Goal: Task Accomplishment & Management: Manage account settings

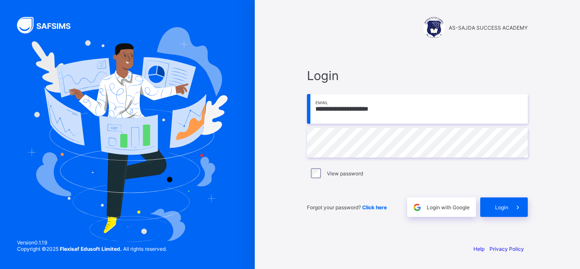
type input "**********"
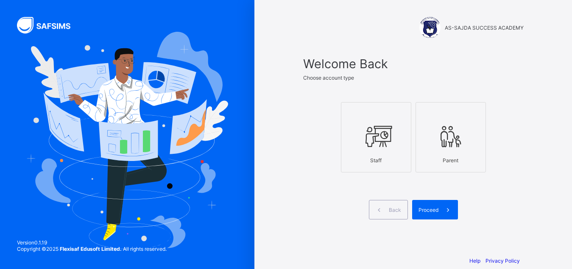
click at [390, 153] on div "Staff" at bounding box center [376, 160] width 61 height 15
click at [437, 207] on span "Proceed" at bounding box center [429, 210] width 20 height 6
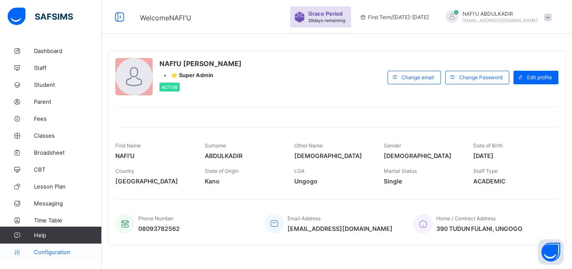
click at [54, 250] on span "Configuration" at bounding box center [67, 252] width 67 height 7
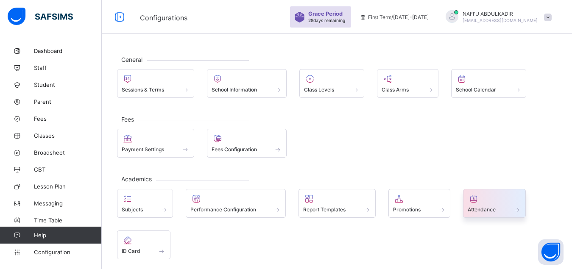
click at [496, 202] on div at bounding box center [494, 199] width 53 height 10
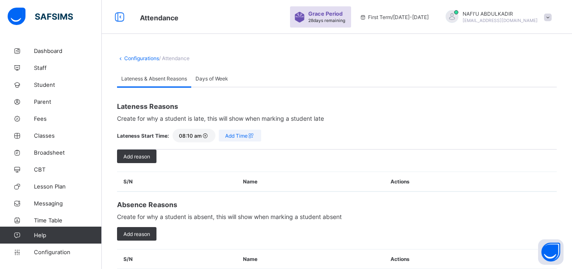
click at [182, 59] on span "/ Attendance" at bounding box center [174, 58] width 31 height 6
click at [140, 57] on link "Configurations" at bounding box center [141, 58] width 35 height 6
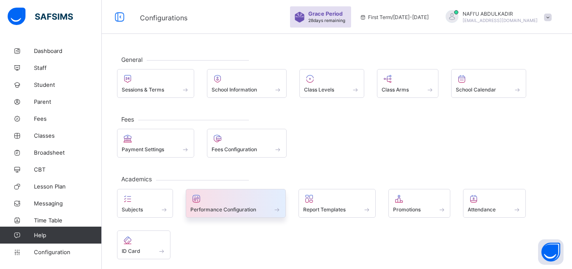
click at [254, 203] on div at bounding box center [236, 199] width 91 height 10
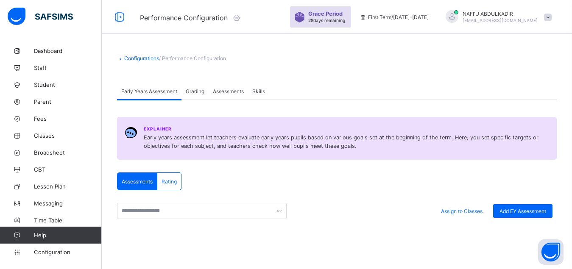
click at [145, 60] on link "Configurations" at bounding box center [141, 58] width 35 height 6
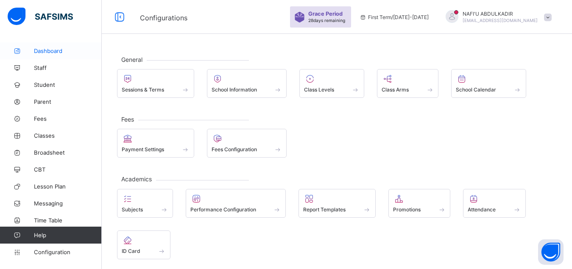
click at [55, 55] on link "Dashboard" at bounding box center [51, 50] width 102 height 17
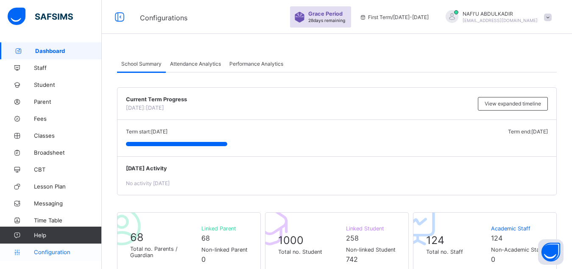
click at [54, 250] on span "Configuration" at bounding box center [67, 252] width 67 height 7
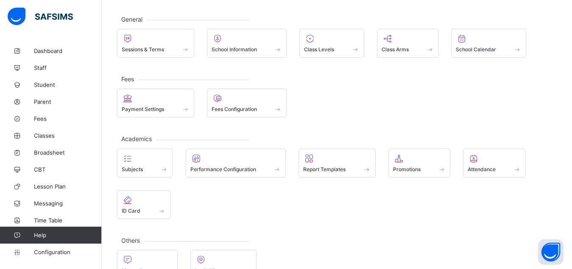
scroll to position [63, 0]
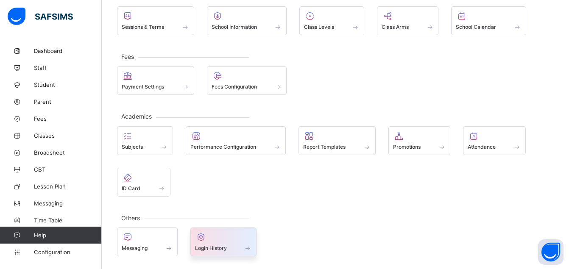
click at [216, 247] on span "Login History" at bounding box center [211, 248] width 32 height 6
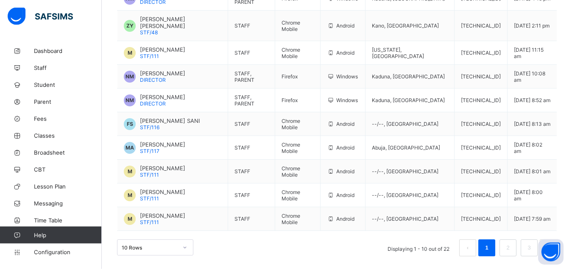
scroll to position [167, 0]
click at [512, 248] on link "2" at bounding box center [508, 248] width 8 height 11
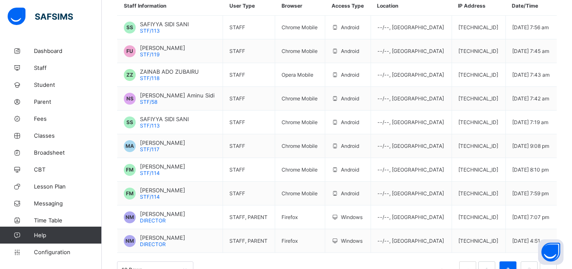
scroll to position [133, 0]
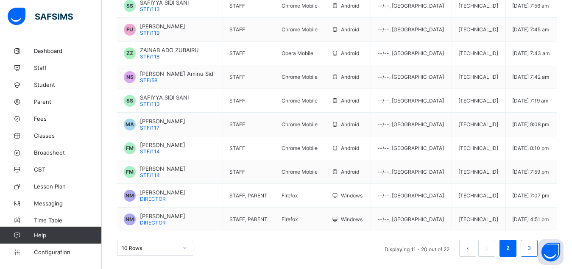
click at [533, 247] on link "3" at bounding box center [529, 248] width 8 height 11
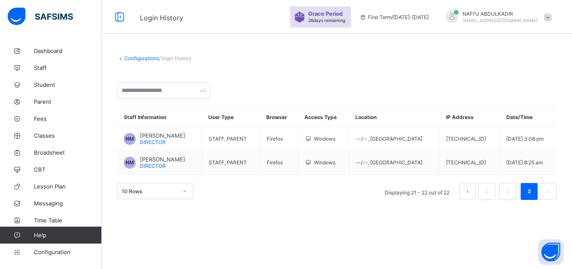
scroll to position [0, 0]
click at [512, 195] on link "2" at bounding box center [515, 191] width 8 height 11
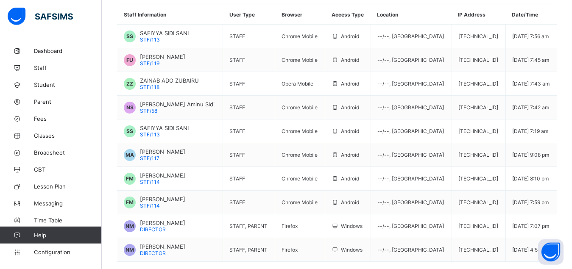
scroll to position [134, 0]
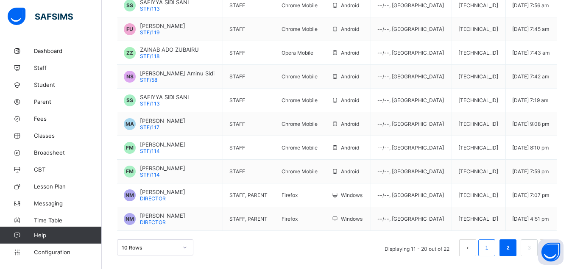
click at [491, 247] on link "1" at bounding box center [487, 248] width 8 height 11
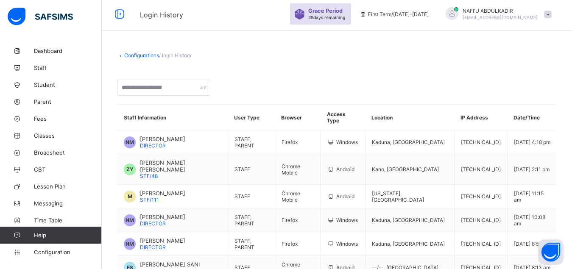
scroll to position [0, 0]
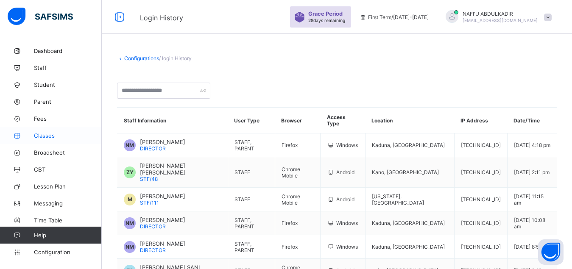
click at [50, 133] on span "Classes" at bounding box center [68, 135] width 68 height 7
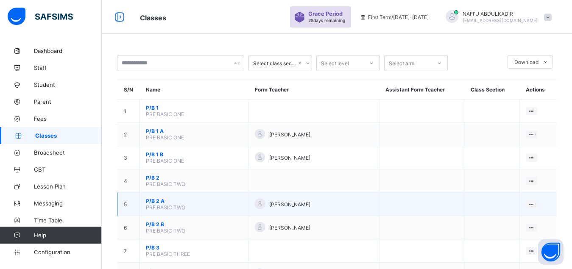
click at [178, 205] on span "P/B 2 A" at bounding box center [194, 201] width 96 height 6
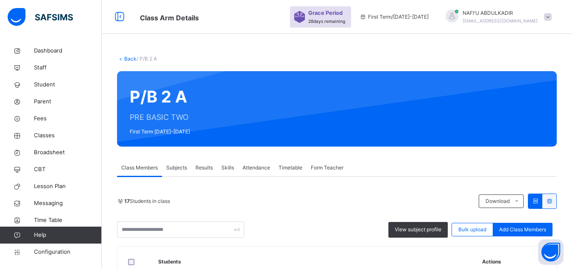
click at [258, 170] on span "Attendance" at bounding box center [257, 168] width 28 height 8
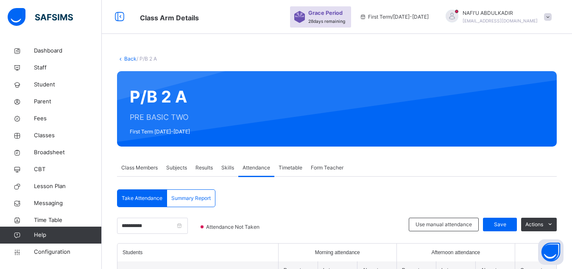
click at [130, 58] on link "Back" at bounding box center [130, 59] width 12 height 6
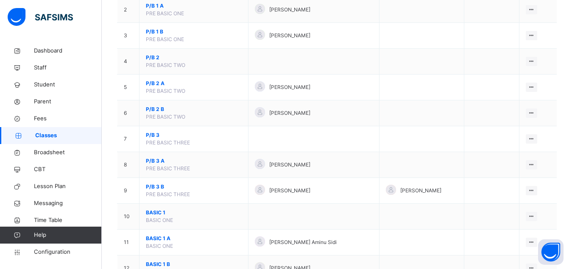
scroll to position [151, 0]
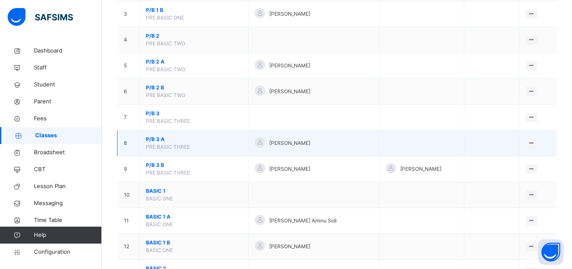
click at [163, 143] on span "P/B 3 A" at bounding box center [194, 140] width 96 height 8
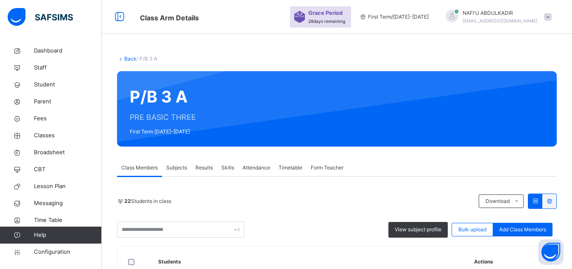
click at [254, 169] on span "Attendance" at bounding box center [257, 168] width 28 height 8
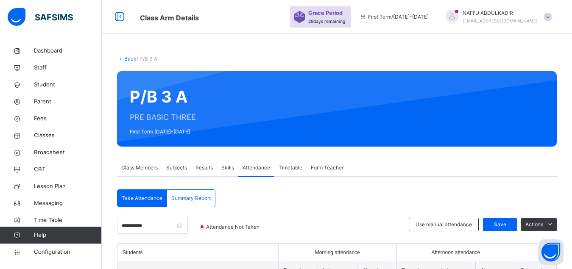
click at [130, 60] on link "Back" at bounding box center [130, 59] width 12 height 6
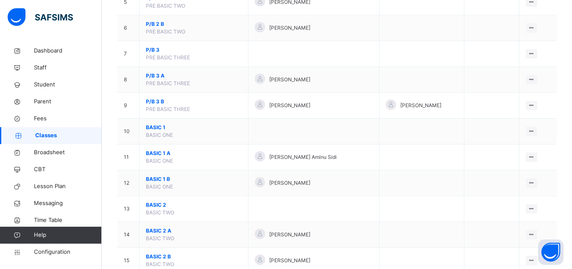
scroll to position [216, 0]
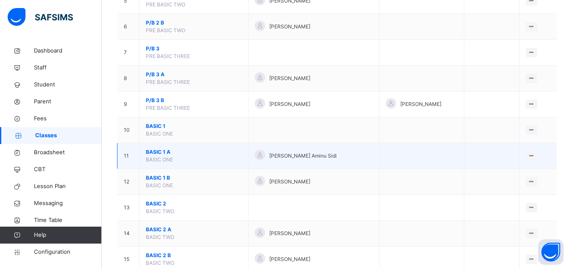
click at [161, 156] on span "BASIC 1 A" at bounding box center [194, 153] width 96 height 8
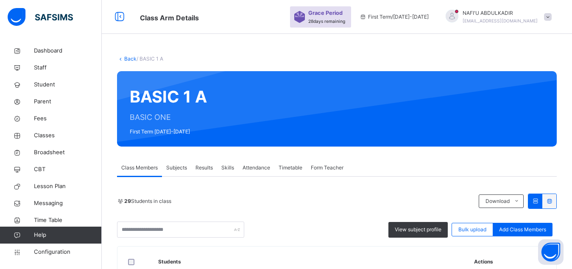
click at [255, 169] on span "Attendance" at bounding box center [257, 168] width 28 height 8
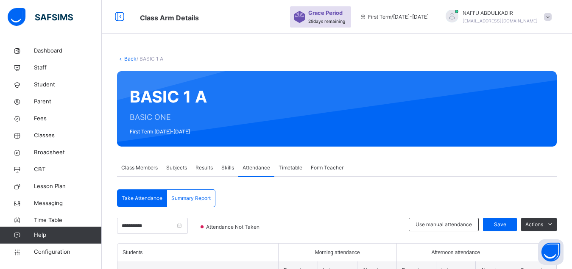
click at [129, 58] on link "Back" at bounding box center [130, 59] width 12 height 6
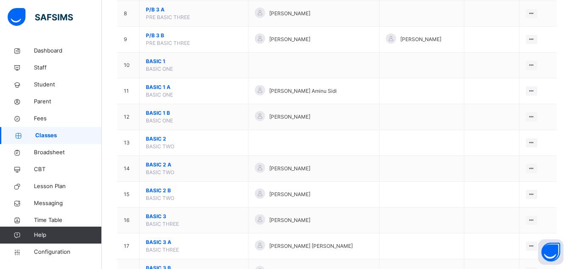
scroll to position [303, 0]
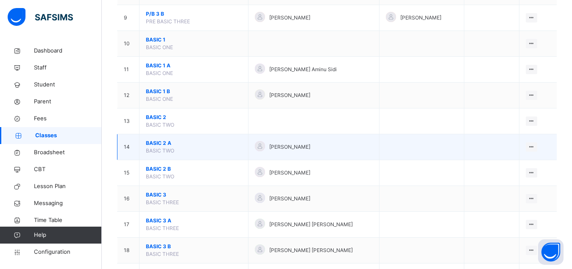
click at [160, 147] on span "BASIC 2 A" at bounding box center [194, 144] width 96 height 8
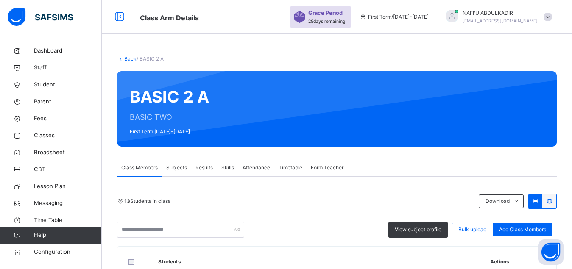
click at [255, 169] on span "Attendance" at bounding box center [257, 168] width 28 height 8
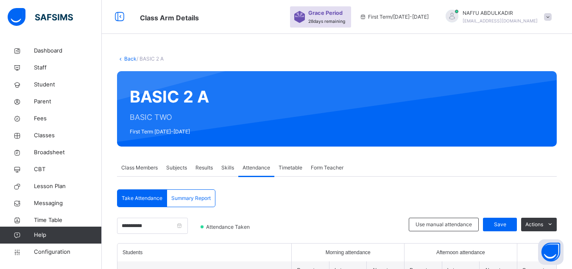
click at [127, 59] on link "Back" at bounding box center [130, 59] width 12 height 6
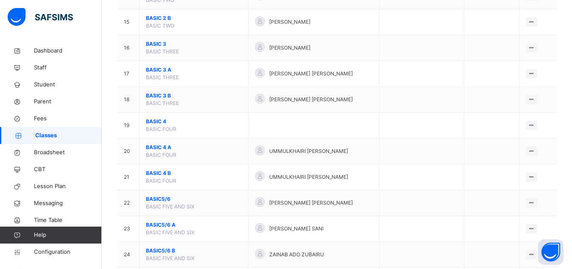
scroll to position [454, 0]
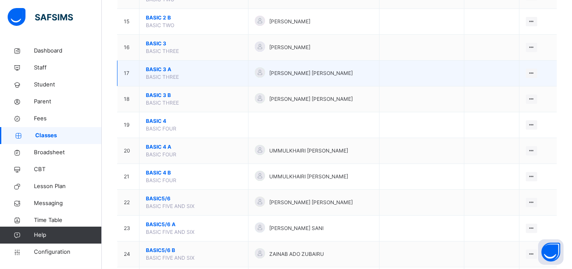
click at [155, 73] on span "BASIC 3 A" at bounding box center [194, 70] width 96 height 8
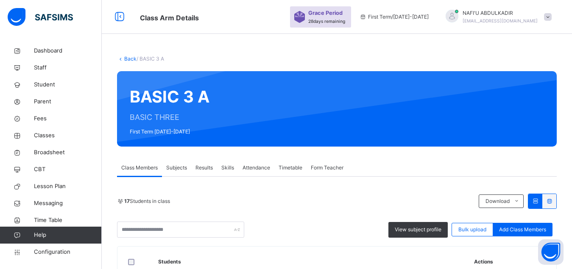
click at [257, 169] on span "Attendance" at bounding box center [257, 168] width 28 height 8
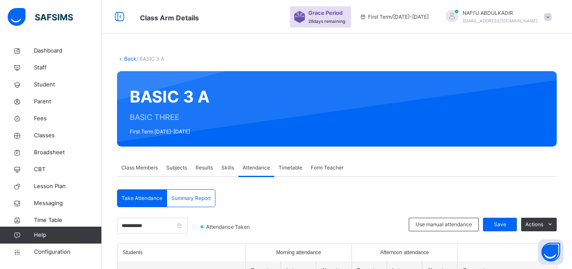
click at [130, 59] on link "Back" at bounding box center [130, 59] width 12 height 6
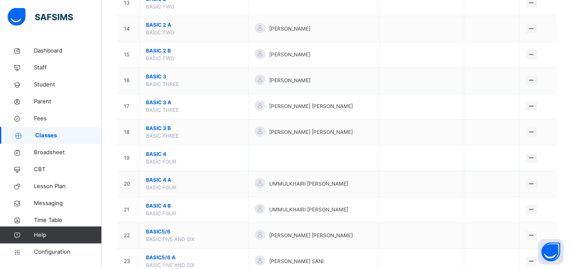
scroll to position [433, 0]
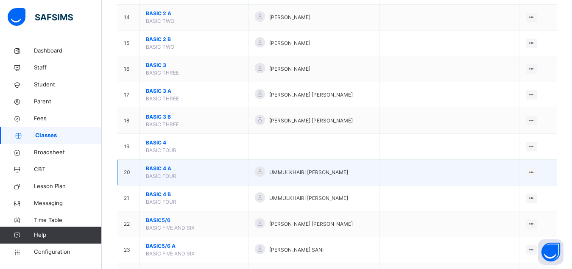
click at [155, 173] on span "BASIC 4 A" at bounding box center [194, 169] width 96 height 8
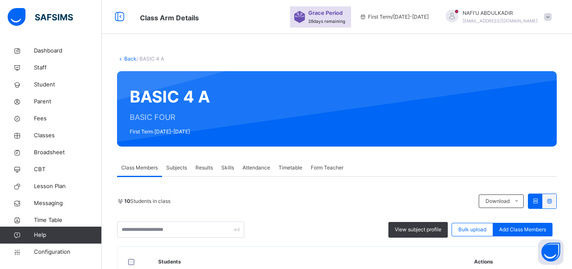
click at [255, 169] on span "Attendance" at bounding box center [257, 168] width 28 height 8
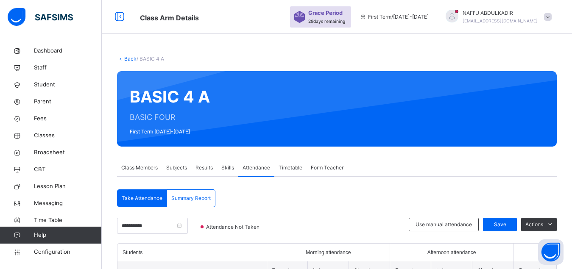
click at [130, 59] on link "Back" at bounding box center [130, 59] width 12 height 6
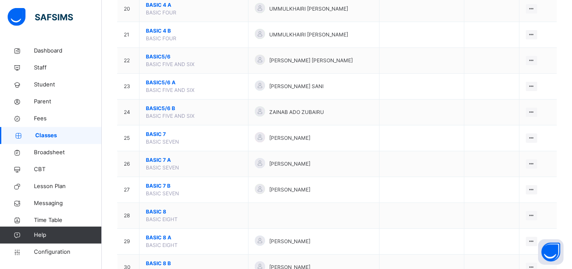
scroll to position [606, 0]
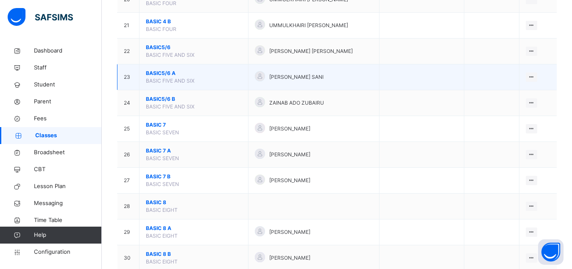
click at [158, 77] on span "BASIC5/6 A" at bounding box center [194, 74] width 96 height 8
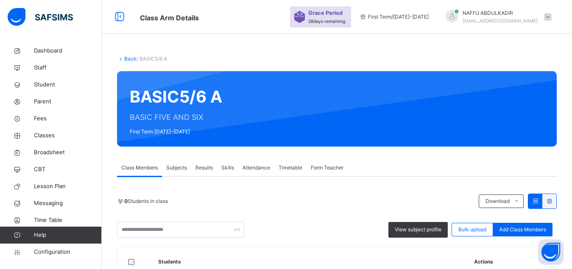
click at [259, 166] on span "Attendance" at bounding box center [257, 168] width 28 height 8
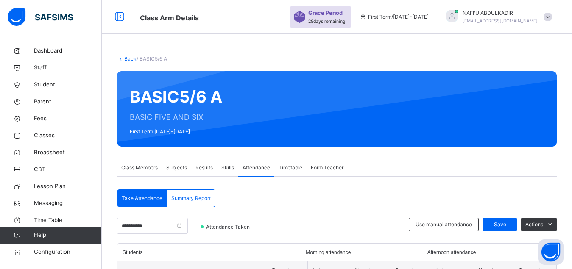
click at [129, 59] on link "Back" at bounding box center [130, 59] width 12 height 6
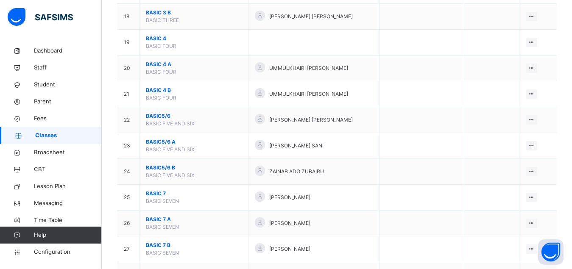
scroll to position [541, 0]
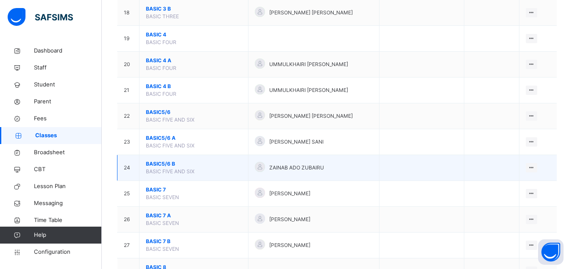
click at [159, 168] on span "BASIC5/6 B" at bounding box center [194, 164] width 96 height 8
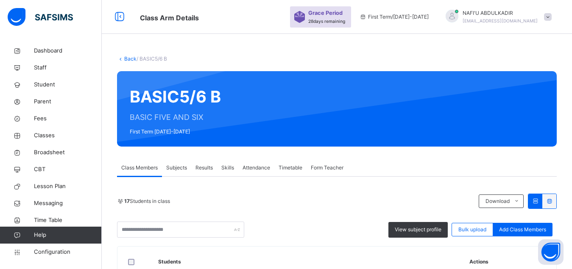
click at [249, 171] on span "Attendance" at bounding box center [257, 168] width 28 height 8
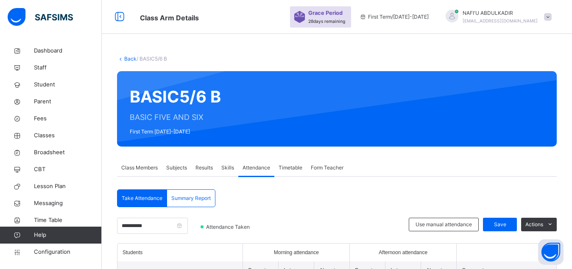
click at [132, 56] on link "Back" at bounding box center [130, 59] width 12 height 6
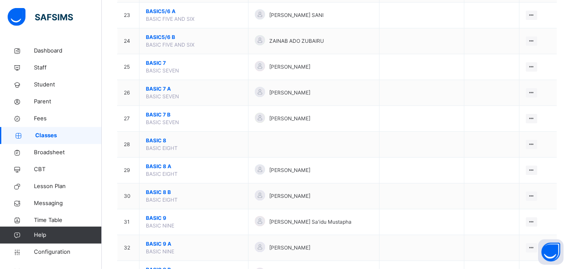
scroll to position [671, 0]
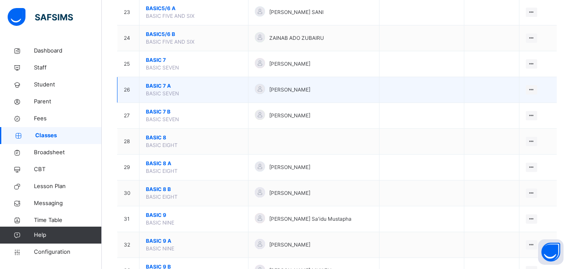
click at [154, 90] on span "BASIC 7 A" at bounding box center [194, 86] width 96 height 8
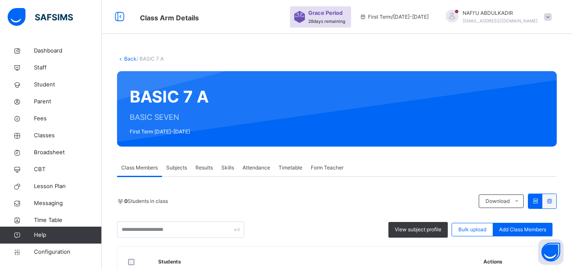
click at [256, 165] on span "Attendance" at bounding box center [257, 168] width 28 height 8
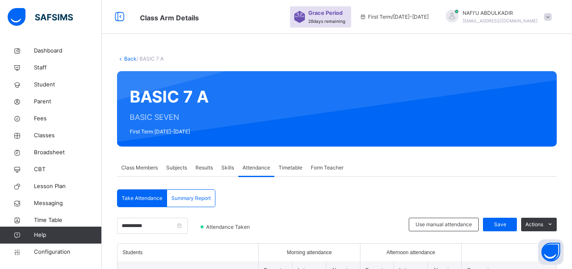
click at [129, 59] on link "Back" at bounding box center [130, 59] width 12 height 6
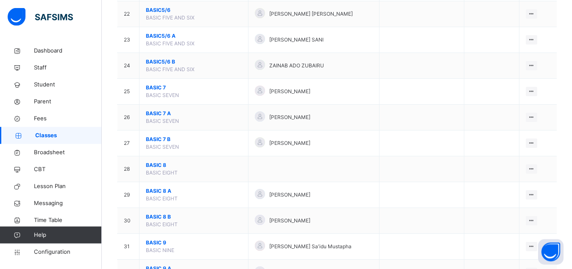
scroll to position [649, 0]
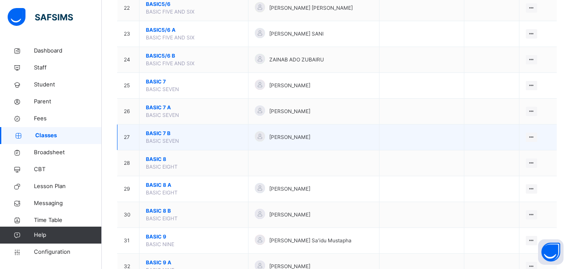
click at [151, 137] on span "BASIC 7 B" at bounding box center [194, 134] width 96 height 8
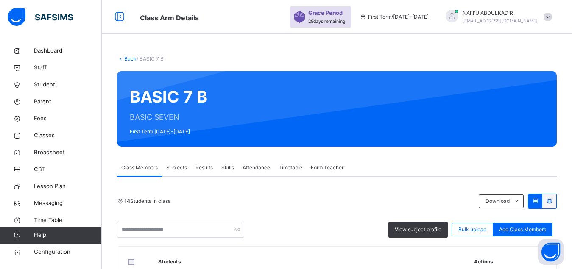
click at [256, 170] on span "Attendance" at bounding box center [257, 168] width 28 height 8
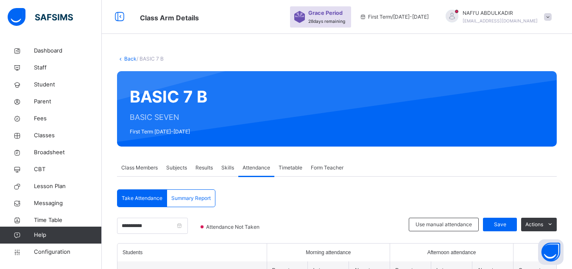
click at [126, 59] on link "Back" at bounding box center [130, 59] width 12 height 6
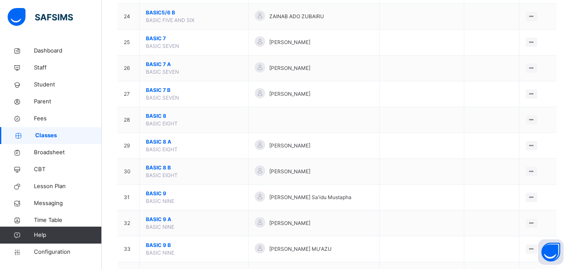
scroll to position [714, 0]
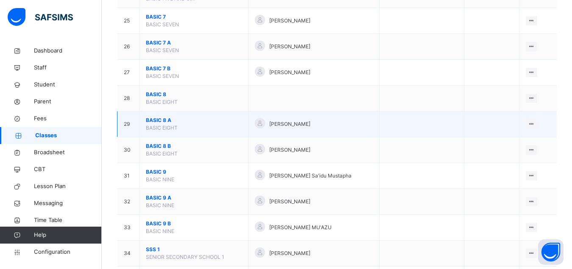
click at [153, 124] on span "BASIC 8 A" at bounding box center [194, 121] width 96 height 8
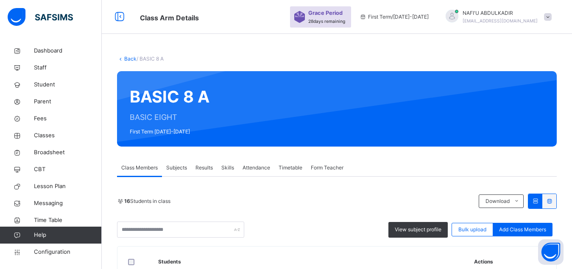
click at [261, 168] on span "Attendance" at bounding box center [257, 168] width 28 height 8
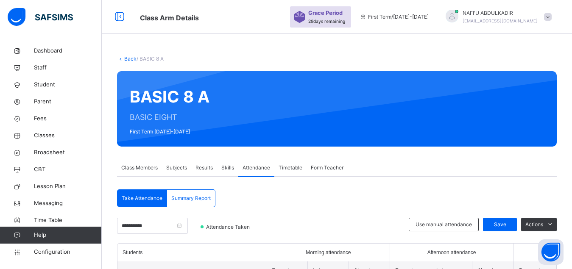
click at [131, 60] on link "Back" at bounding box center [130, 59] width 12 height 6
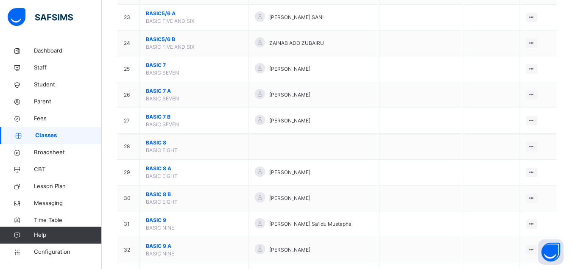
scroll to position [671, 0]
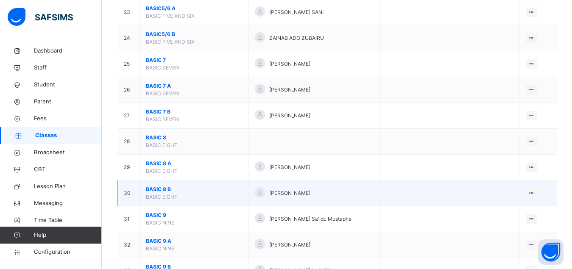
click at [155, 193] on span "BASIC 8 B" at bounding box center [194, 190] width 96 height 8
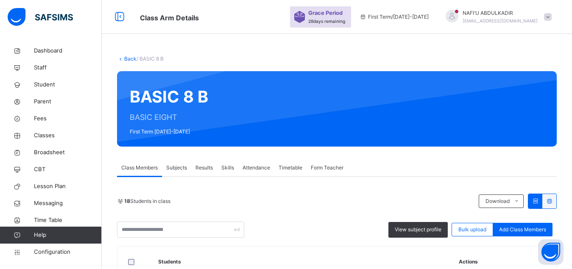
click at [260, 171] on span "Attendance" at bounding box center [257, 168] width 28 height 8
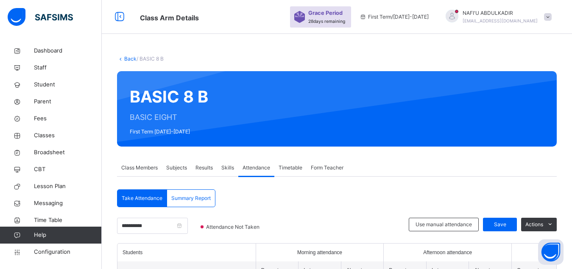
click at [129, 60] on link "Back" at bounding box center [130, 59] width 12 height 6
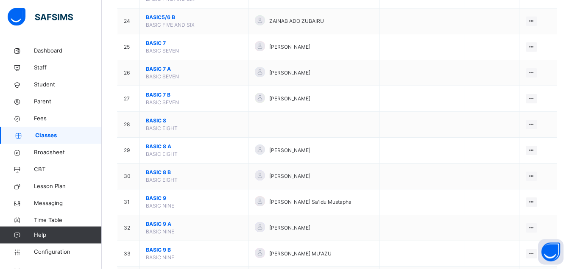
scroll to position [692, 0]
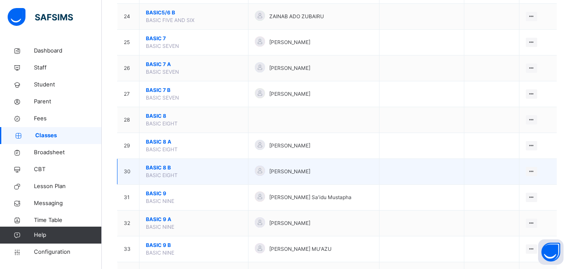
click at [154, 172] on span "BASIC 8 B" at bounding box center [194, 168] width 96 height 8
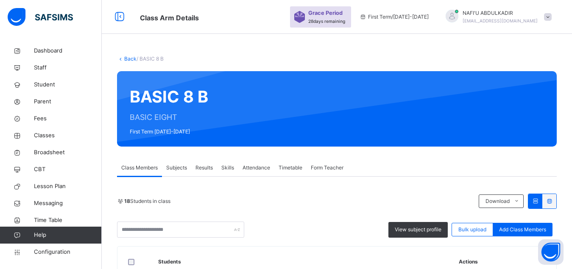
click at [329, 167] on span "Form Teacher" at bounding box center [327, 168] width 33 height 8
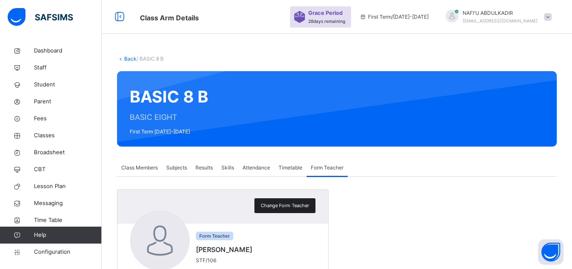
click at [274, 204] on span "Change Form Teacher" at bounding box center [285, 205] width 48 height 7
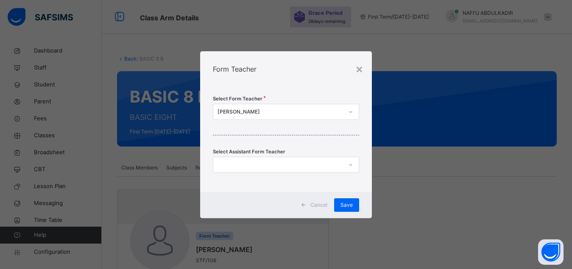
click at [306, 118] on div "[PERSON_NAME]" at bounding box center [277, 111] width 129 height 13
click at [295, 115] on div "[PERSON_NAME]" at bounding box center [277, 111] width 129 height 13
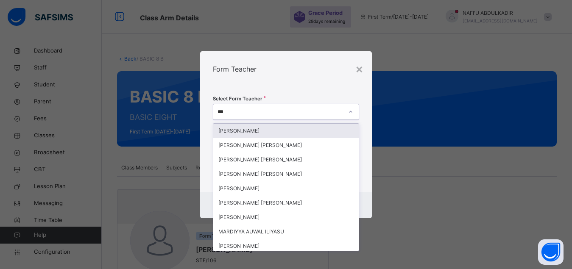
type input "****"
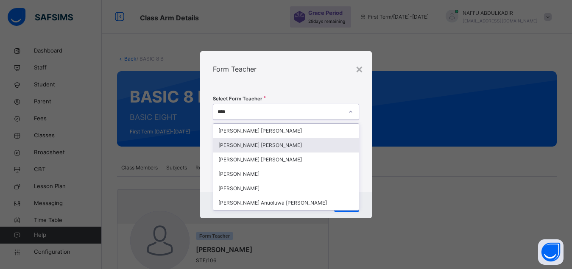
click at [273, 142] on div "[PERSON_NAME] [PERSON_NAME]" at bounding box center [286, 145] width 146 height 14
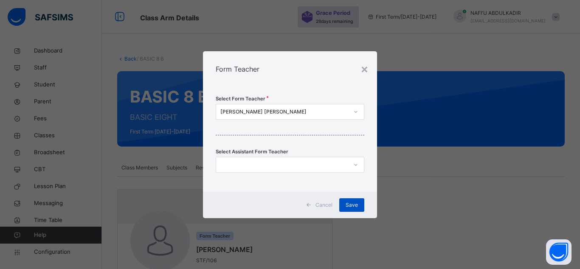
click at [347, 206] on span "Save" at bounding box center [351, 206] width 12 height 8
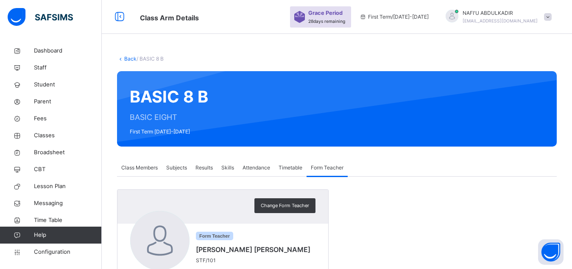
click at [132, 58] on link "Back" at bounding box center [130, 59] width 12 height 6
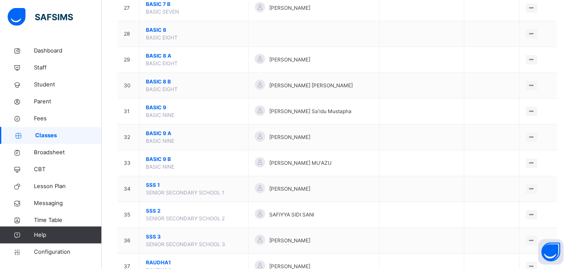
scroll to position [801, 0]
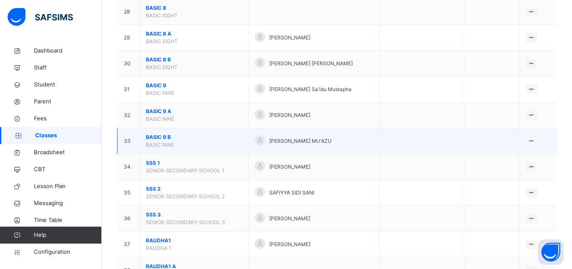
click at [157, 141] on span "BASIC 9 B" at bounding box center [194, 138] width 96 height 8
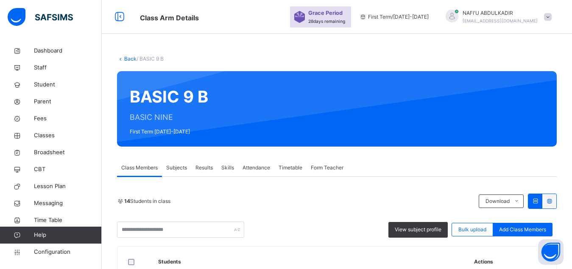
click at [256, 171] on span "Attendance" at bounding box center [257, 168] width 28 height 8
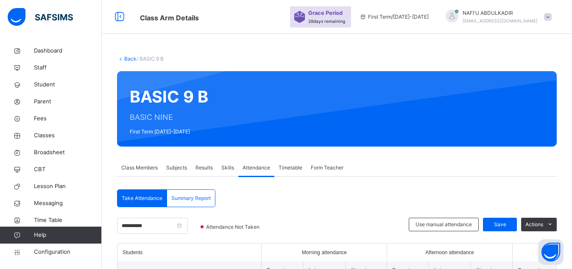
click at [126, 59] on link "Back" at bounding box center [130, 59] width 12 height 6
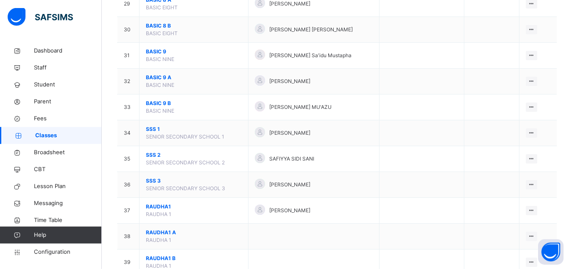
scroll to position [909, 0]
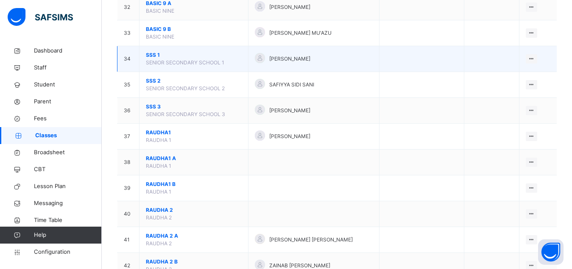
click at [151, 59] on span "SSS 1" at bounding box center [194, 55] width 96 height 8
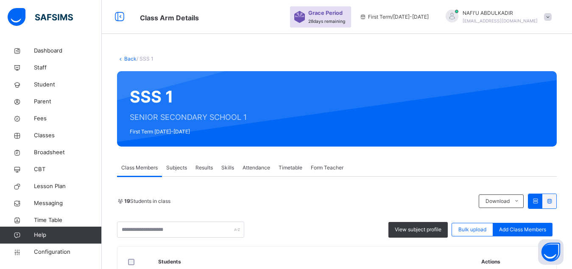
click at [254, 168] on span "Attendance" at bounding box center [257, 168] width 28 height 8
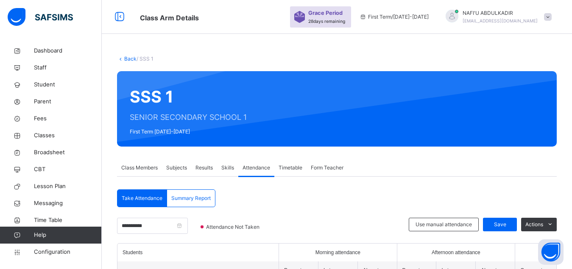
click at [127, 59] on link "Back" at bounding box center [130, 59] width 12 height 6
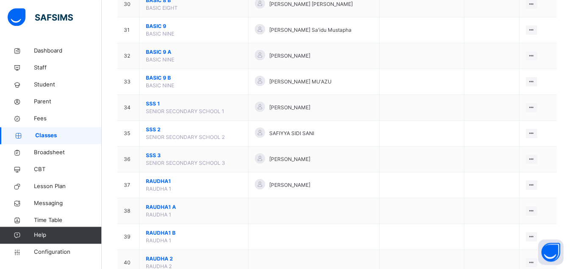
scroll to position [887, 0]
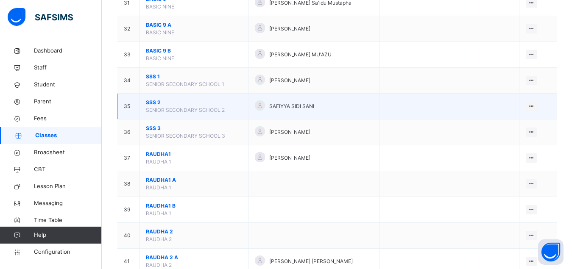
click at [153, 107] on span "SSS 2" at bounding box center [194, 103] width 96 height 8
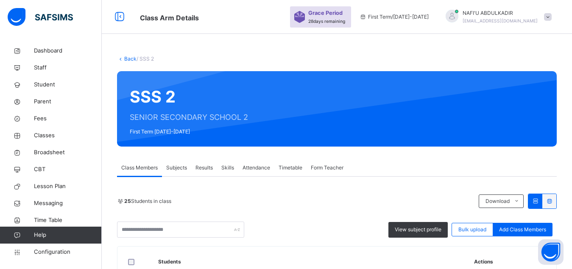
click at [253, 168] on span "Attendance" at bounding box center [257, 168] width 28 height 8
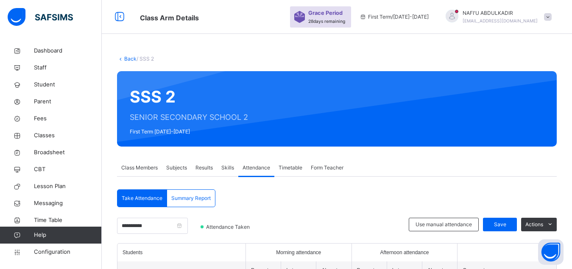
click at [128, 58] on link "Back" at bounding box center [130, 59] width 12 height 6
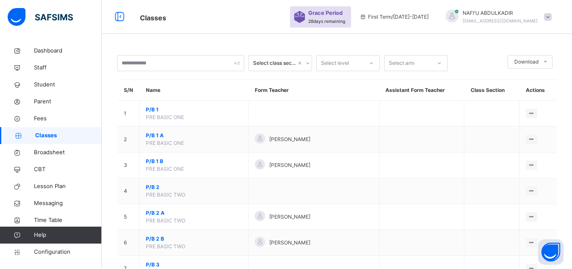
click at [185, 91] on th "Name" at bounding box center [194, 90] width 109 height 21
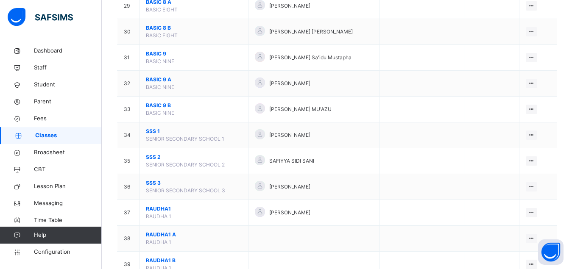
scroll to position [844, 0]
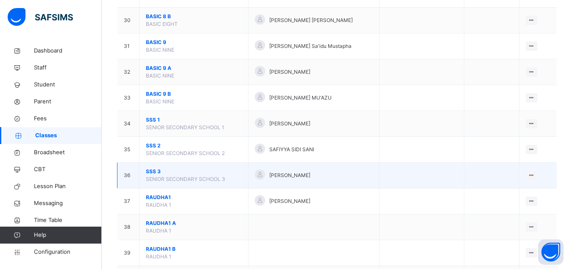
click at [154, 176] on span "SSS 3" at bounding box center [194, 172] width 96 height 8
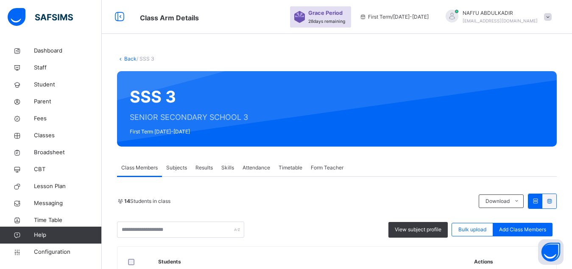
click at [261, 168] on span "Attendance" at bounding box center [257, 168] width 28 height 8
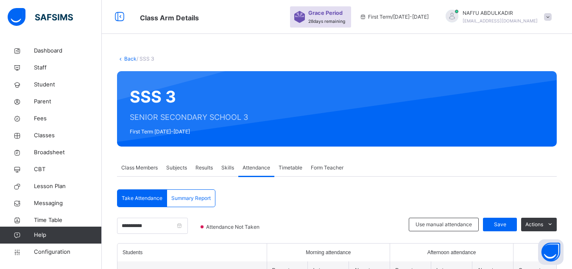
click at [126, 58] on link "Back" at bounding box center [130, 59] width 12 height 6
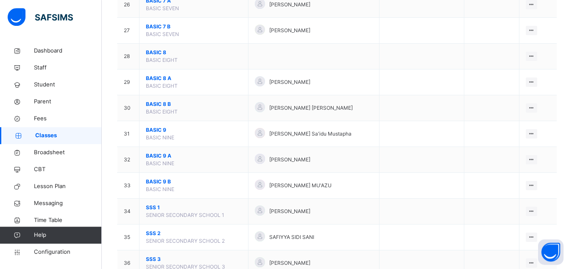
scroll to position [757, 0]
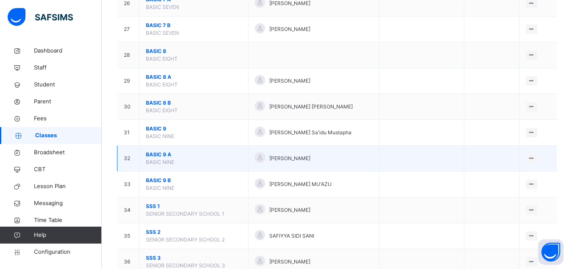
click at [158, 159] on span "BASIC 9 A" at bounding box center [194, 155] width 96 height 8
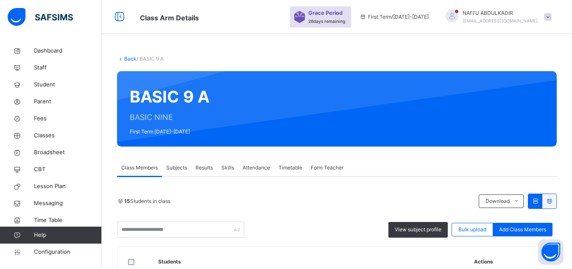
click at [181, 168] on span "Subjects" at bounding box center [176, 168] width 21 height 8
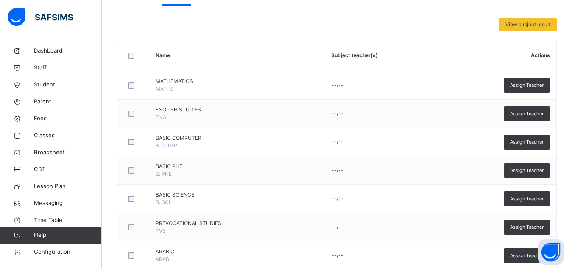
scroll to position [173, 0]
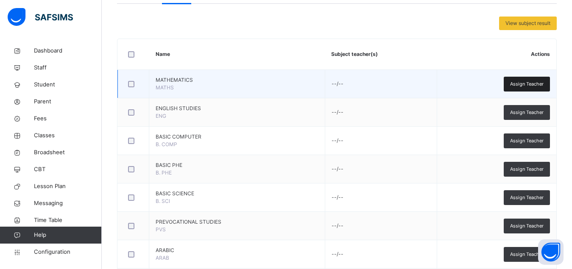
click at [539, 82] on span "Assign Teacher" at bounding box center [527, 84] width 34 height 7
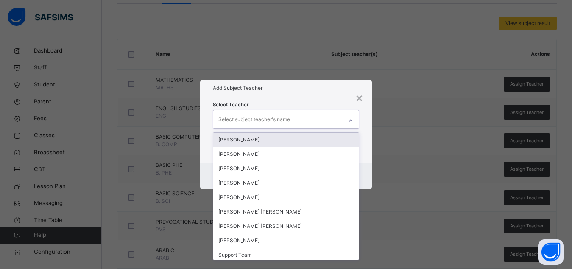
click at [318, 125] on div "Select subject teacher's name" at bounding box center [277, 119] width 129 height 18
type input "*****"
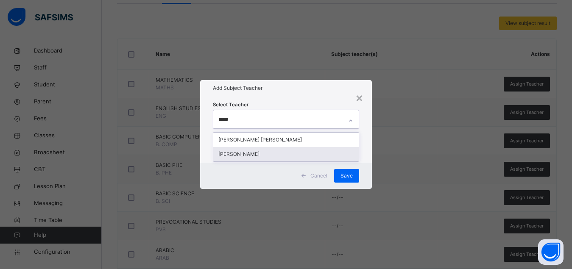
click at [280, 154] on div "[PERSON_NAME]" at bounding box center [286, 154] width 146 height 14
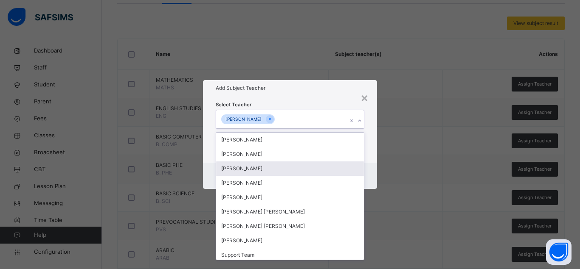
click at [373, 168] on div "Cancel Save" at bounding box center [290, 176] width 174 height 26
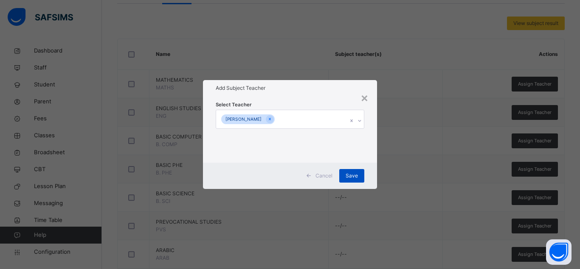
click at [354, 174] on span "Save" at bounding box center [351, 176] width 12 height 8
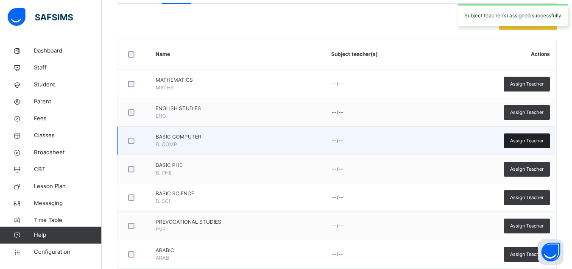
click at [527, 141] on span "Assign Teacher" at bounding box center [527, 140] width 34 height 7
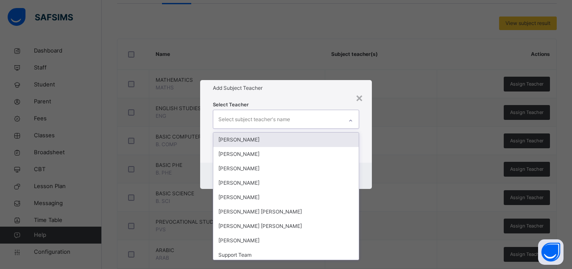
click at [303, 123] on div "Select subject teacher's name" at bounding box center [277, 119] width 129 height 18
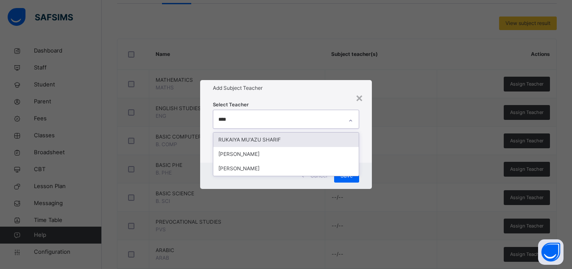
type input "*****"
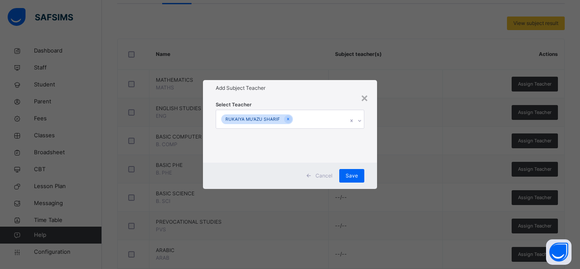
click at [376, 126] on div "Select Teacher [PERSON_NAME]" at bounding box center [290, 129] width 174 height 66
click at [354, 176] on span "Save" at bounding box center [351, 176] width 12 height 8
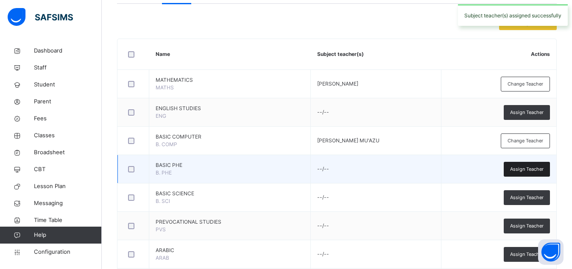
click at [527, 170] on span "Assign Teacher" at bounding box center [527, 169] width 34 height 7
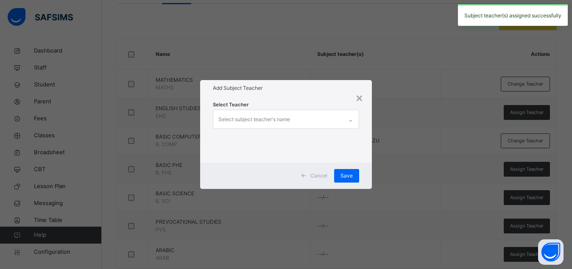
click at [296, 119] on div "Select subject teacher's name" at bounding box center [277, 119] width 129 height 18
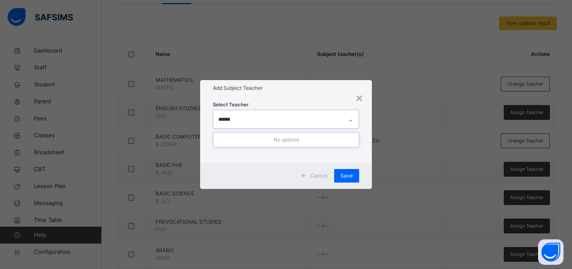
type input "*****"
click at [371, 132] on div "Select Teacher [PERSON_NAME]" at bounding box center [290, 129] width 174 height 66
click at [353, 176] on span "Save" at bounding box center [351, 176] width 12 height 8
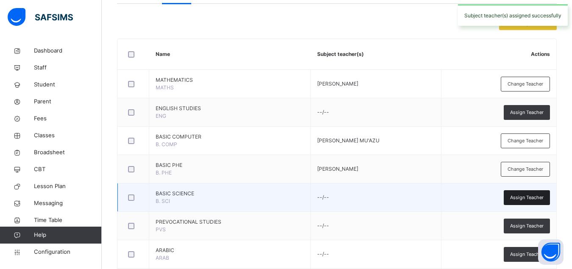
click at [529, 196] on span "Assign Teacher" at bounding box center [527, 197] width 34 height 7
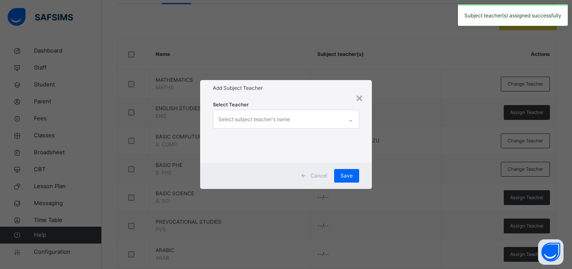
click at [316, 121] on div "Select subject teacher's name" at bounding box center [277, 119] width 129 height 18
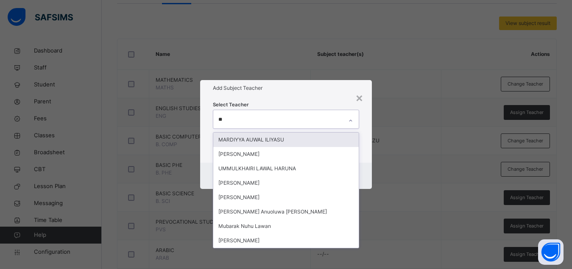
type input "***"
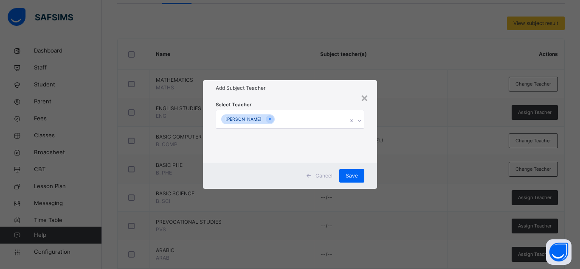
click at [370, 144] on div "Select Teacher [PERSON_NAME]" at bounding box center [290, 129] width 174 height 66
click at [354, 174] on span "Save" at bounding box center [351, 176] width 12 height 8
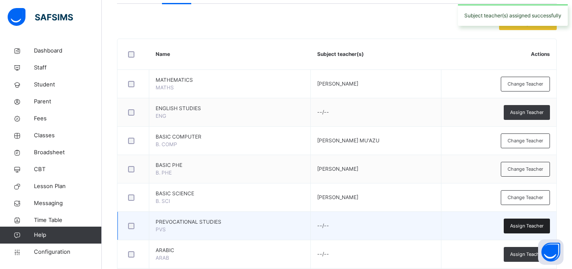
click at [525, 229] on span "Assign Teacher" at bounding box center [527, 226] width 34 height 7
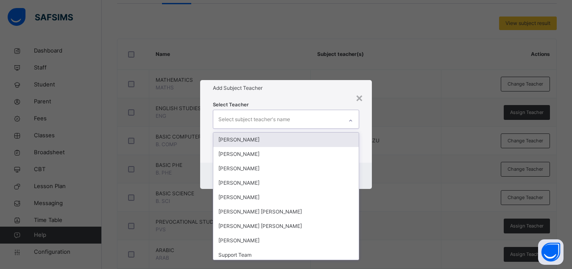
click at [278, 121] on div "Select subject teacher's name" at bounding box center [255, 120] width 72 height 16
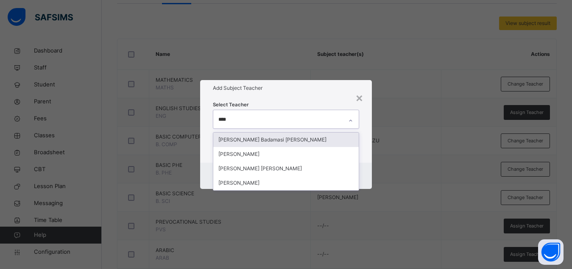
type input "*****"
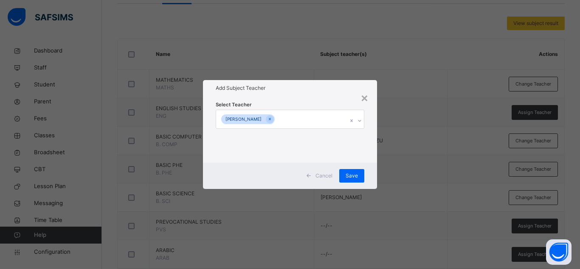
click at [366, 145] on div "Select Teacher [PERSON_NAME]" at bounding box center [290, 129] width 174 height 66
click at [354, 177] on span "Save" at bounding box center [351, 176] width 12 height 8
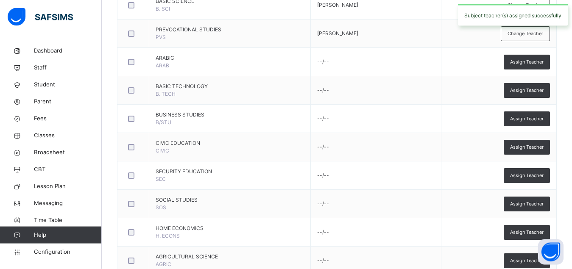
scroll to position [390, 0]
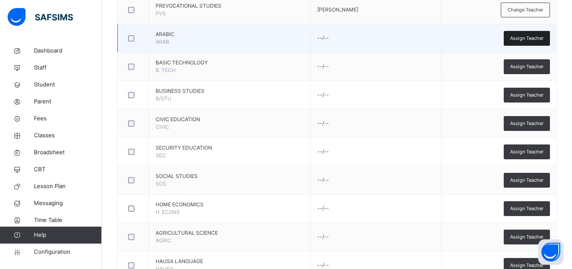
click at [527, 39] on span "Assign Teacher" at bounding box center [527, 38] width 34 height 7
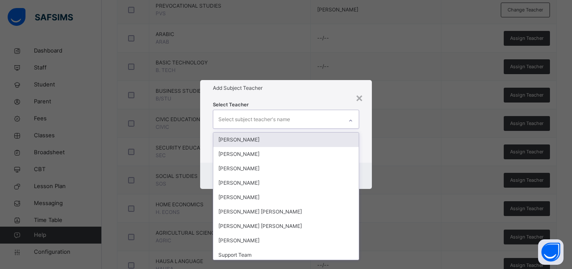
click at [294, 117] on div "Select subject teacher's name" at bounding box center [277, 119] width 129 height 18
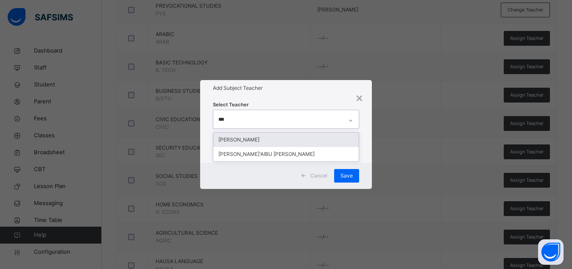
type input "****"
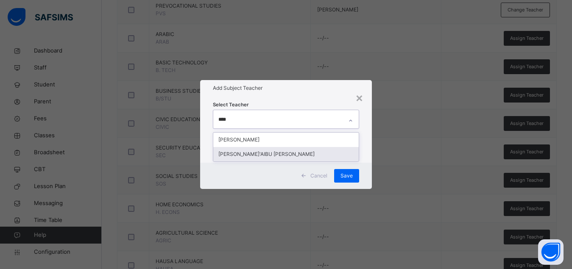
click at [293, 158] on div "[PERSON_NAME]'AIBU [PERSON_NAME]" at bounding box center [286, 154] width 146 height 14
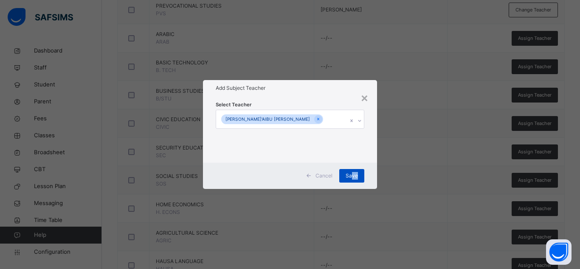
drag, startPoint x: 367, startPoint y: 168, endPoint x: 349, endPoint y: 176, distance: 19.4
click at [349, 176] on div "Cancel Save" at bounding box center [290, 176] width 174 height 26
click at [349, 176] on span "Save" at bounding box center [351, 176] width 12 height 8
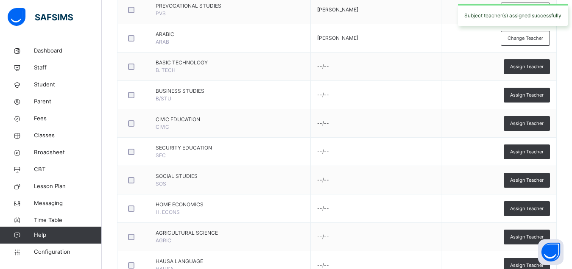
click at [531, 67] on span "Assign Teacher" at bounding box center [527, 66] width 34 height 7
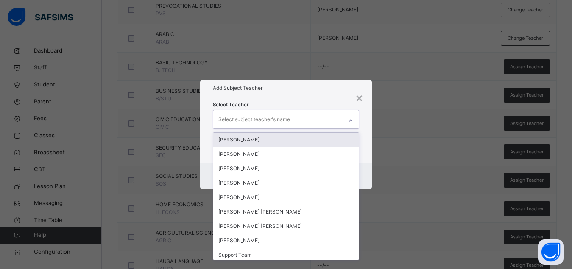
click at [285, 123] on div "Select subject teacher's name" at bounding box center [255, 120] width 72 height 16
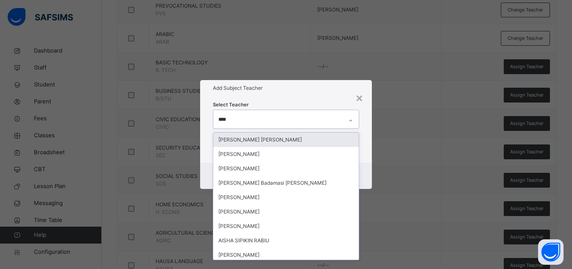
type input "*****"
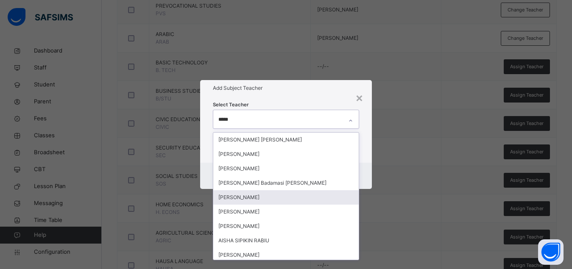
click at [264, 197] on div "[PERSON_NAME]" at bounding box center [286, 198] width 146 height 14
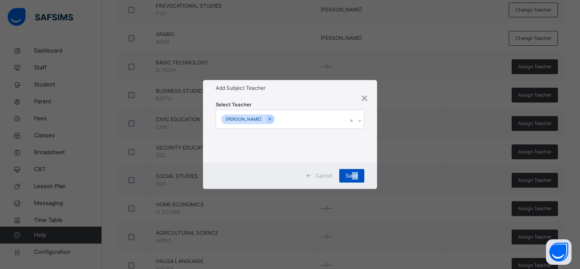
drag, startPoint x: 369, startPoint y: 173, endPoint x: 351, endPoint y: 178, distance: 18.9
click at [351, 178] on div "Cancel Save" at bounding box center [290, 176] width 174 height 26
click at [351, 178] on span "Save" at bounding box center [351, 176] width 12 height 8
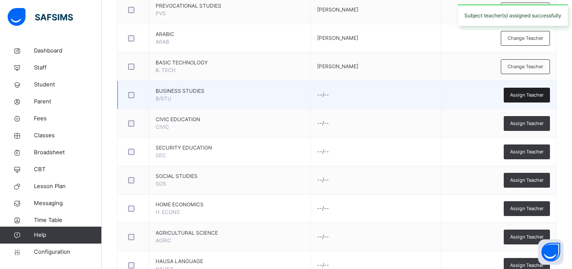
click at [535, 95] on span "Assign Teacher" at bounding box center [527, 95] width 34 height 7
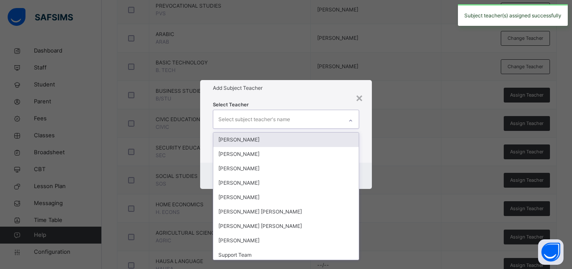
click at [328, 124] on div "Select subject teacher's name" at bounding box center [277, 119] width 129 height 18
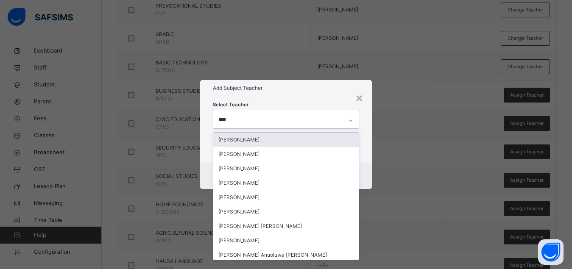
type input "*****"
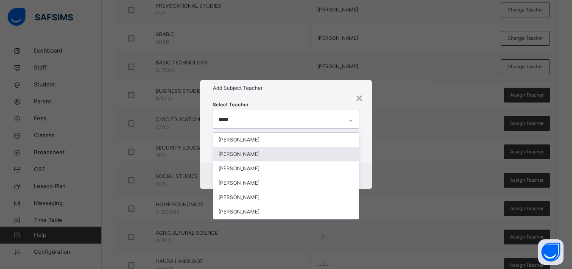
click at [280, 156] on div "[PERSON_NAME]" at bounding box center [286, 154] width 146 height 14
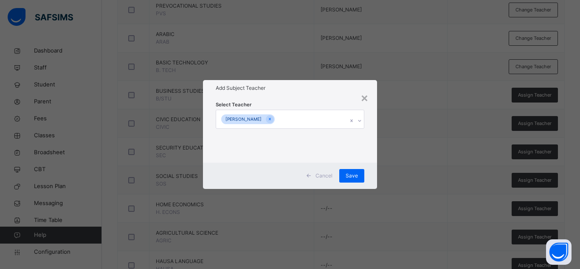
click at [367, 124] on div "Select Teacher [PERSON_NAME]" at bounding box center [290, 129] width 174 height 66
click at [355, 180] on div "Save" at bounding box center [351, 176] width 25 height 14
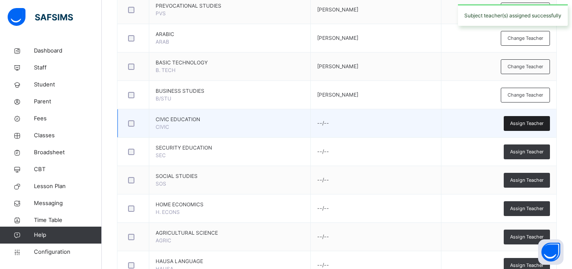
click at [526, 122] on span "Assign Teacher" at bounding box center [527, 123] width 34 height 7
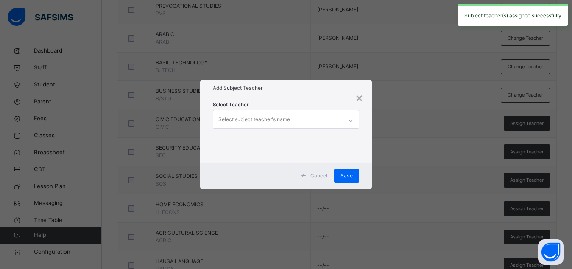
click at [287, 122] on div "Select subject teacher's name" at bounding box center [255, 120] width 72 height 16
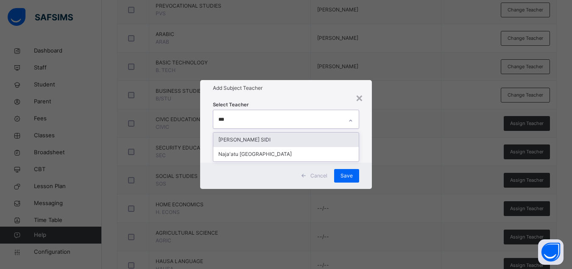
type input "****"
click at [256, 141] on div "[PERSON_NAME] SIDI" at bounding box center [286, 140] width 146 height 14
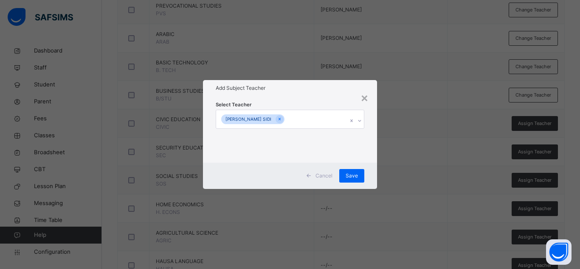
click at [370, 142] on div "Select Teacher [PERSON_NAME] SIDI" at bounding box center [290, 129] width 174 height 66
click at [356, 174] on span "Save" at bounding box center [351, 176] width 12 height 8
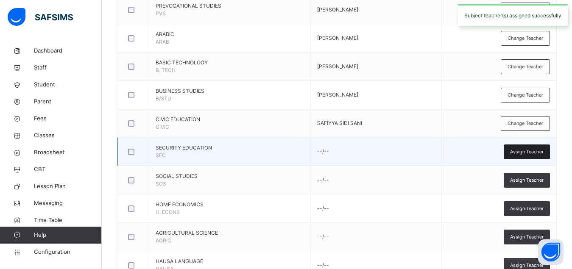
click at [523, 154] on span "Assign Teacher" at bounding box center [527, 152] width 34 height 7
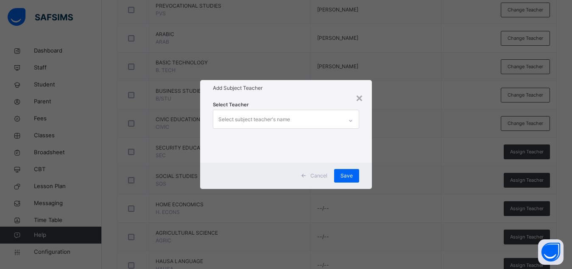
click at [284, 118] on div "Select subject teacher's name" at bounding box center [255, 120] width 72 height 16
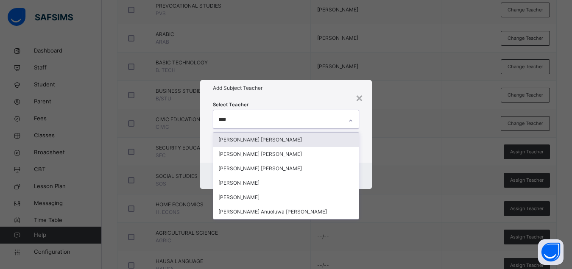
type input "*****"
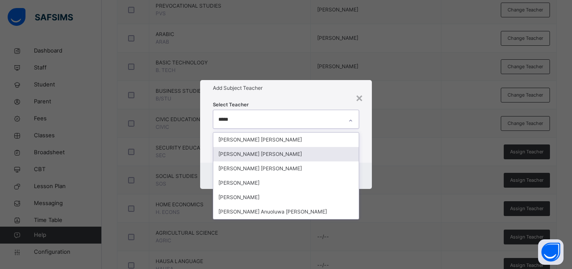
click at [238, 152] on div "[PERSON_NAME] [PERSON_NAME]" at bounding box center [286, 154] width 146 height 14
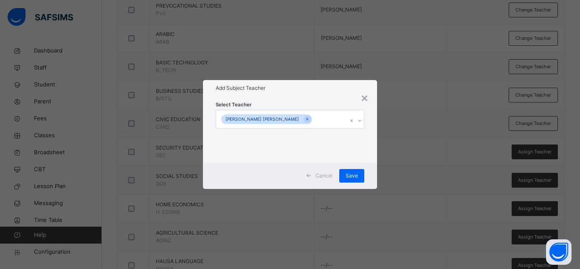
click at [369, 133] on div "Select Teacher [PERSON_NAME] [PERSON_NAME]" at bounding box center [290, 129] width 174 height 66
click at [347, 176] on span "Save" at bounding box center [351, 176] width 12 height 8
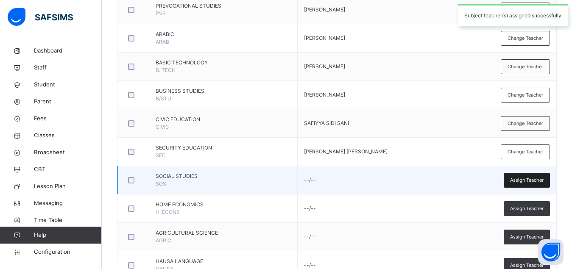
click at [525, 180] on span "Assign Teacher" at bounding box center [527, 180] width 34 height 7
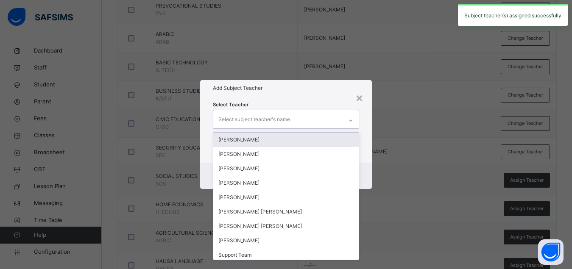
click at [311, 123] on div "Select subject teacher's name" at bounding box center [277, 119] width 129 height 18
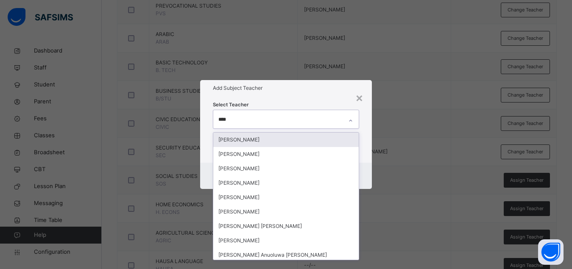
type input "*****"
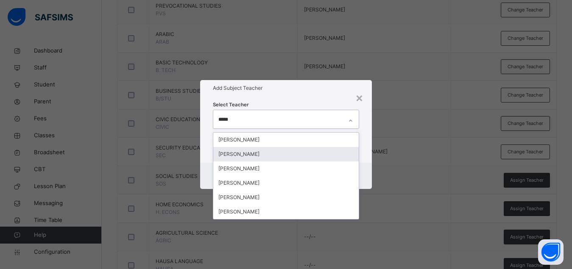
click at [254, 153] on div "[PERSON_NAME]" at bounding box center [286, 154] width 146 height 14
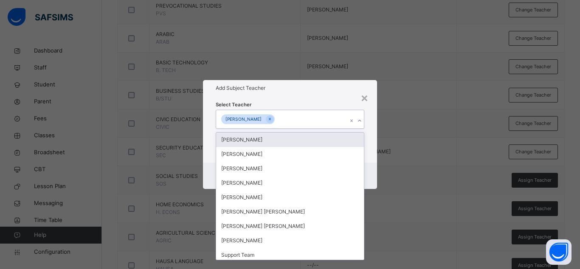
click at [369, 137] on div "Select Teacher option [PERSON_NAME], selected. option [PERSON_NAME] focused, 1 …" at bounding box center [290, 129] width 174 height 66
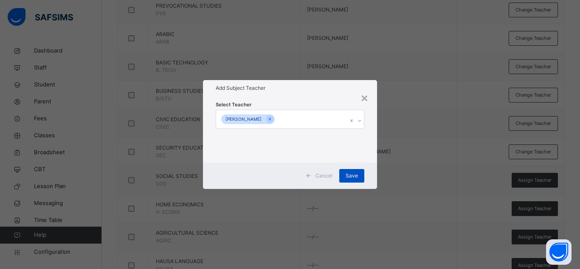
click at [354, 177] on span "Save" at bounding box center [351, 176] width 12 height 8
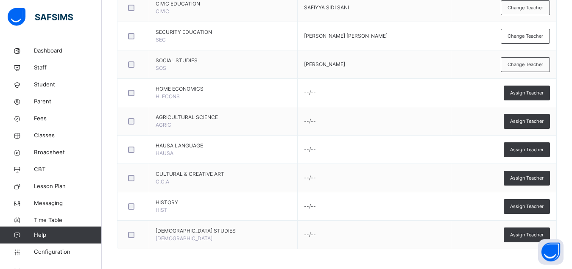
scroll to position [507, 0]
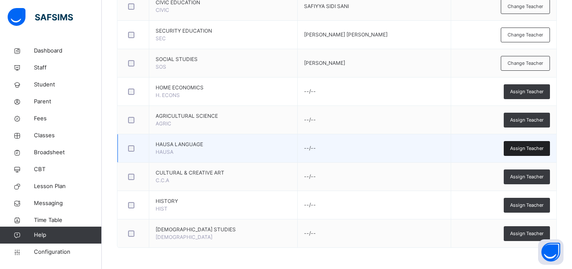
click at [522, 147] on span "Assign Teacher" at bounding box center [527, 148] width 34 height 7
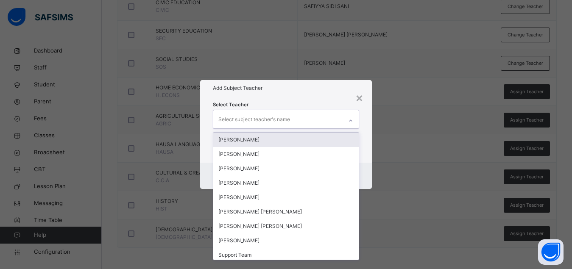
click at [268, 121] on div "Select subject teacher's name" at bounding box center [255, 120] width 72 height 16
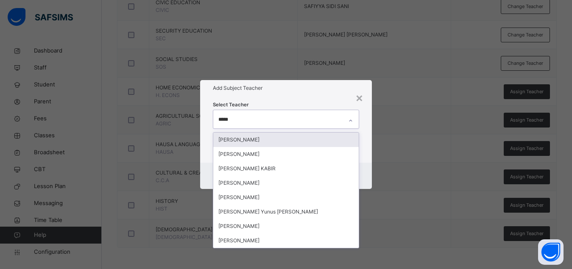
type input "******"
click at [245, 139] on div "[PERSON_NAME]" at bounding box center [286, 140] width 146 height 14
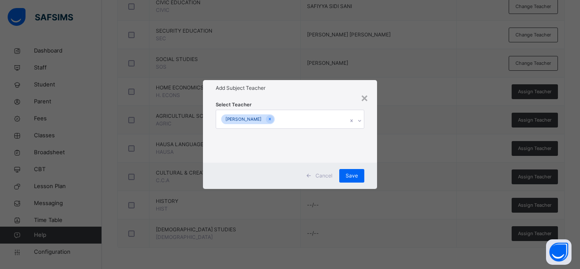
click at [371, 137] on div "Select Teacher [PERSON_NAME]" at bounding box center [290, 129] width 174 height 66
click at [354, 178] on span "Save" at bounding box center [351, 176] width 12 height 8
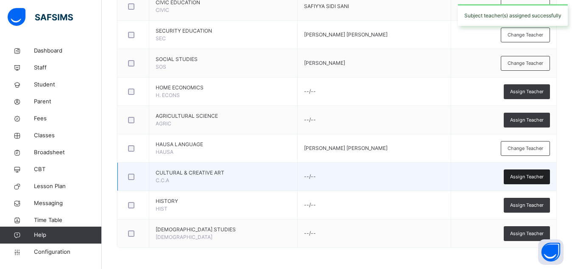
click at [522, 176] on span "Assign Teacher" at bounding box center [527, 177] width 34 height 7
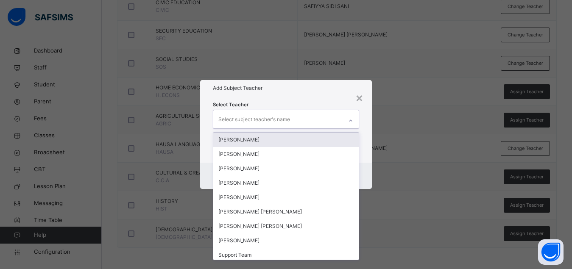
click at [314, 112] on div "Select subject teacher's name" at bounding box center [277, 119] width 129 height 18
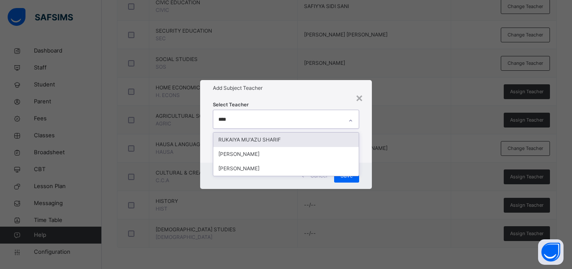
type input "*****"
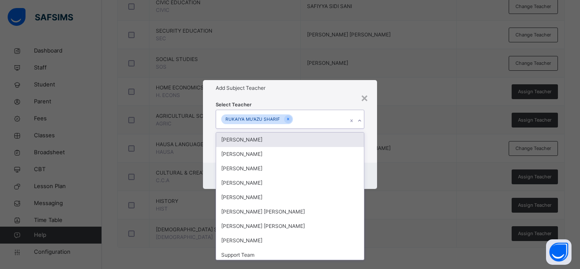
click at [370, 138] on div "Select Teacher option RUKAIYA MU'AZU SHARIF, selected. option [PERSON_NAME] foc…" at bounding box center [290, 129] width 174 height 66
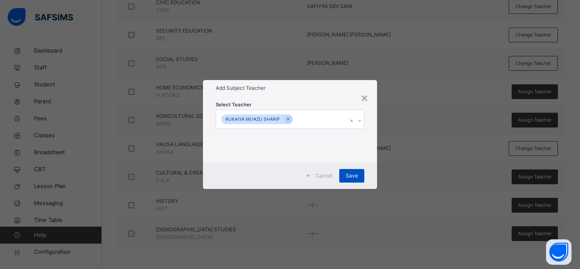
click at [358, 176] on div "Save" at bounding box center [351, 176] width 25 height 14
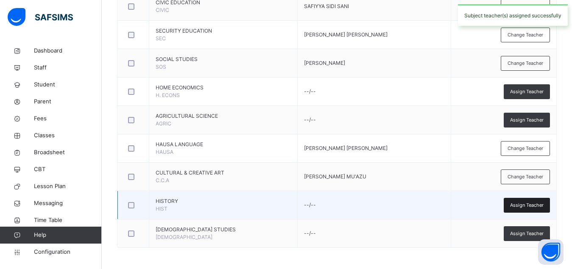
click at [520, 205] on span "Assign Teacher" at bounding box center [527, 205] width 34 height 7
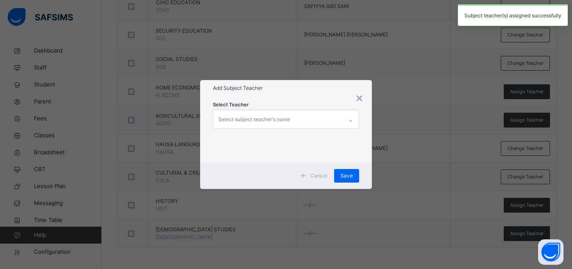
click at [280, 126] on div "Select subject teacher's name" at bounding box center [255, 120] width 72 height 16
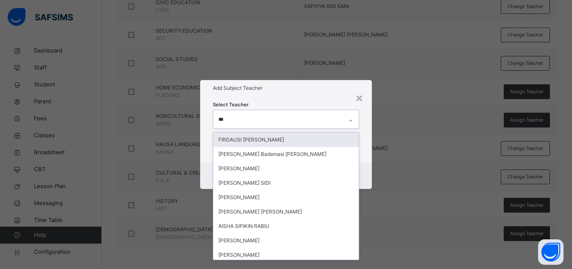
type input "****"
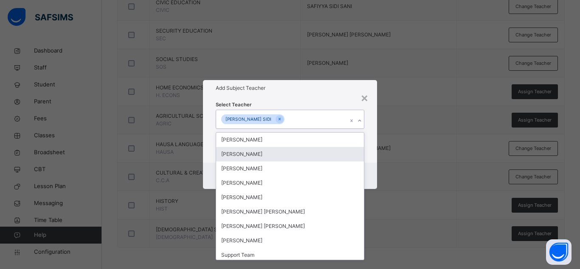
click at [373, 152] on div "Select Teacher option [PERSON_NAME] SIDI, [GEOGRAPHIC_DATA]. option [PERSON_NAM…" at bounding box center [290, 129] width 174 height 66
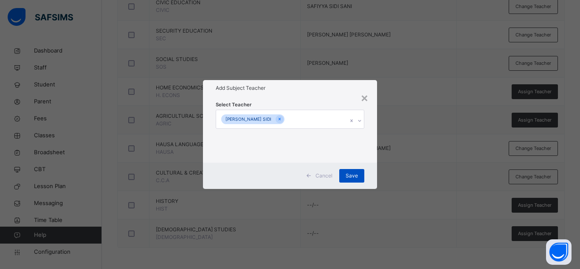
click at [356, 177] on span "Save" at bounding box center [351, 176] width 12 height 8
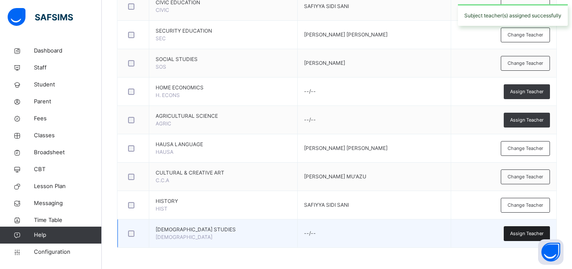
click at [521, 237] on span "Assign Teacher" at bounding box center [527, 233] width 34 height 7
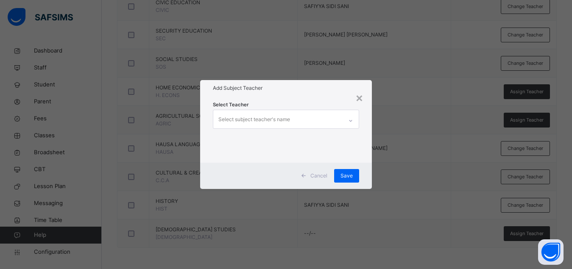
click at [314, 122] on div "Select subject teacher's name" at bounding box center [277, 119] width 129 height 18
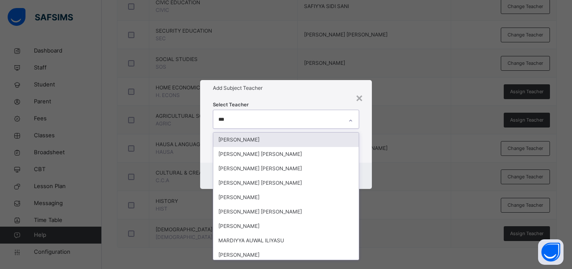
type input "****"
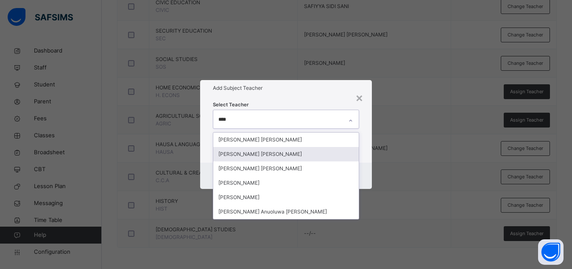
click at [287, 160] on div "[PERSON_NAME] [PERSON_NAME]" at bounding box center [286, 154] width 146 height 14
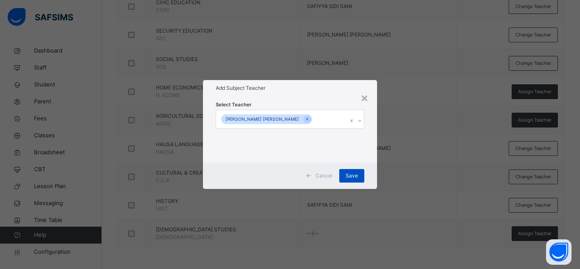
drag, startPoint x: 374, startPoint y: 167, endPoint x: 353, endPoint y: 174, distance: 22.1
click at [353, 174] on div "Cancel Save" at bounding box center [290, 176] width 174 height 26
click at [353, 174] on span "Save" at bounding box center [351, 176] width 12 height 8
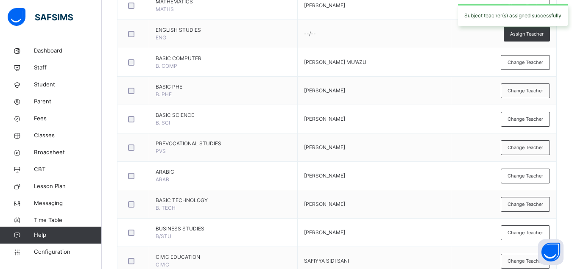
scroll to position [0, 0]
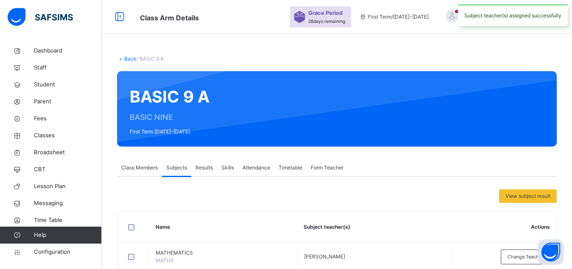
click at [129, 173] on div "Class Members" at bounding box center [139, 168] width 45 height 17
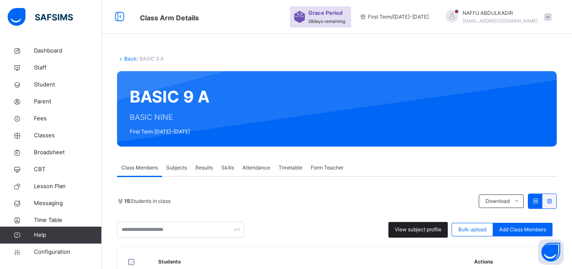
click at [410, 230] on span "View subject profile" at bounding box center [418, 230] width 47 height 8
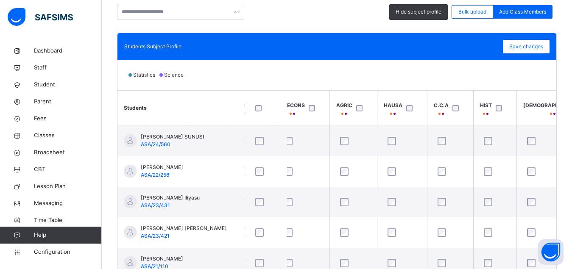
scroll to position [0, 580]
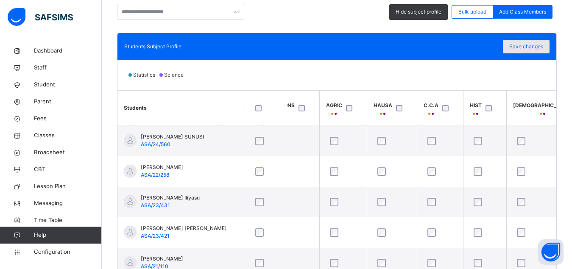
click at [536, 48] on span "Save changes" at bounding box center [527, 47] width 34 height 8
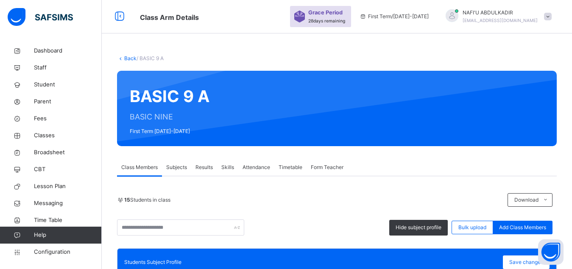
scroll to position [0, 0]
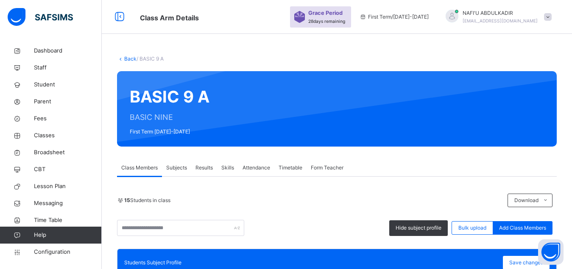
click at [132, 58] on link "Back" at bounding box center [130, 59] width 12 height 6
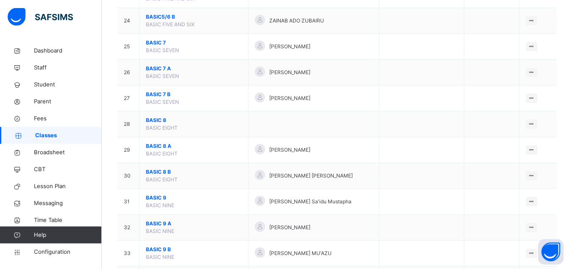
scroll to position [757, 0]
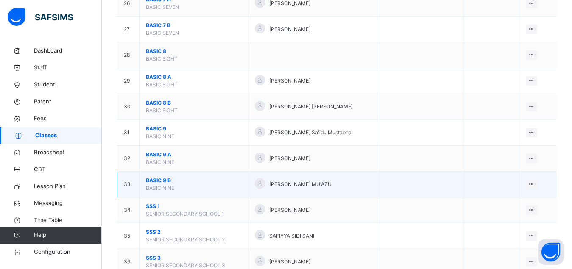
click at [157, 185] on span "BASIC 9 B" at bounding box center [194, 181] width 96 height 8
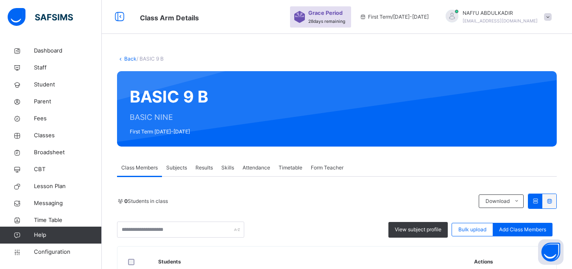
click at [175, 167] on span "Subjects" at bounding box center [176, 168] width 21 height 8
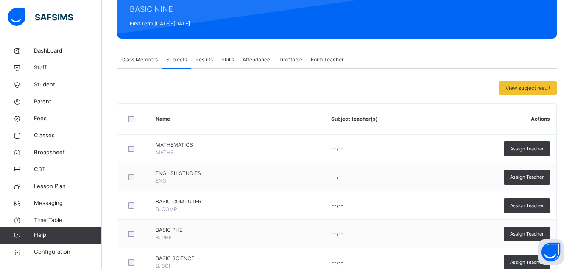
scroll to position [151, 0]
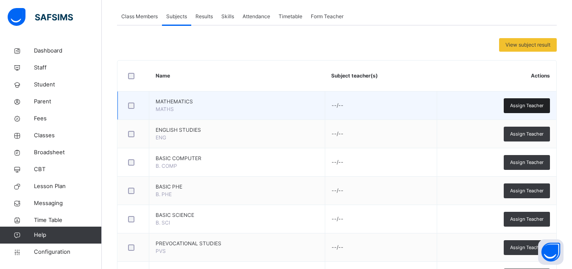
click at [531, 104] on span "Assign Teacher" at bounding box center [527, 105] width 34 height 7
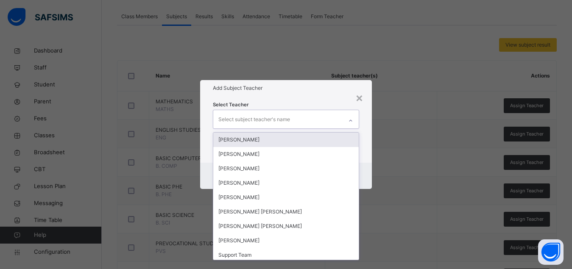
click at [337, 117] on div "Select subject teacher's name" at bounding box center [277, 119] width 129 height 18
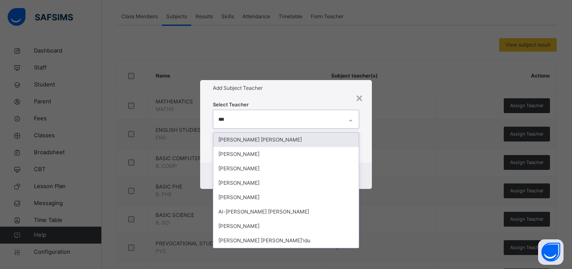
type input "****"
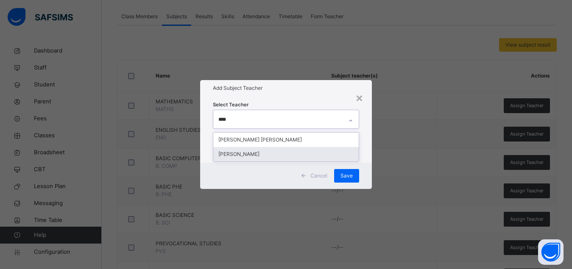
click at [303, 152] on div "[PERSON_NAME]" at bounding box center [286, 154] width 146 height 14
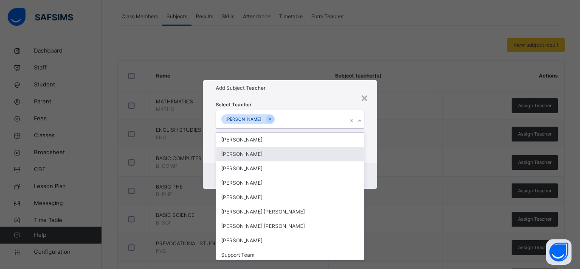
click at [371, 150] on div "Select Teacher option [PERSON_NAME], selected. option [PERSON_NAME] focused, 2 …" at bounding box center [290, 129] width 174 height 66
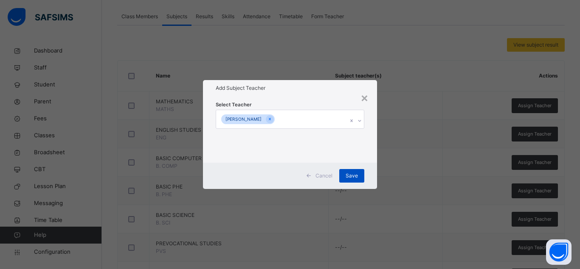
click at [352, 177] on span "Save" at bounding box center [351, 176] width 12 height 8
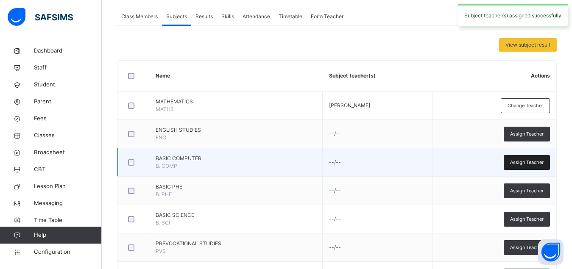
click at [518, 160] on span "Assign Teacher" at bounding box center [527, 162] width 34 height 7
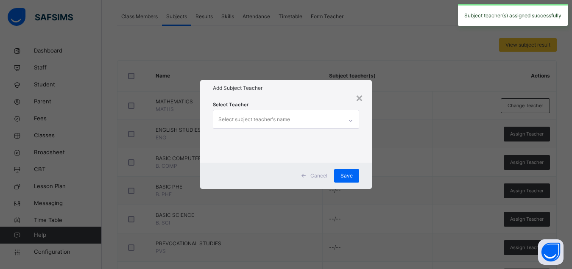
click at [322, 125] on div "Select subject teacher's name" at bounding box center [277, 119] width 129 height 18
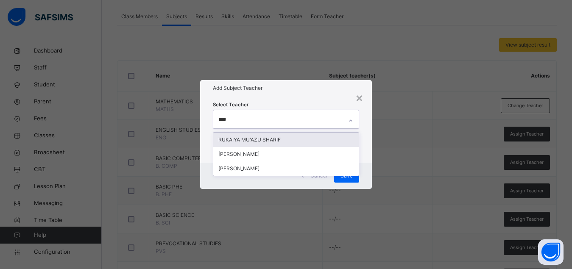
type input "*****"
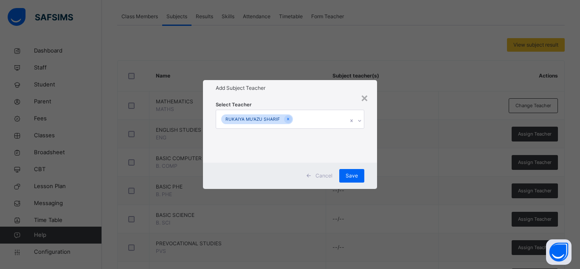
click at [376, 111] on div "Select Teacher [PERSON_NAME]" at bounding box center [290, 129] width 174 height 66
click at [353, 175] on span "Save" at bounding box center [351, 176] width 12 height 8
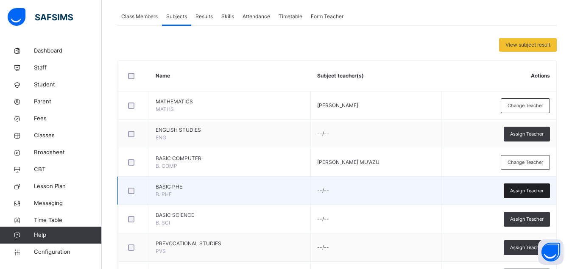
click at [528, 190] on span "Assign Teacher" at bounding box center [527, 191] width 34 height 7
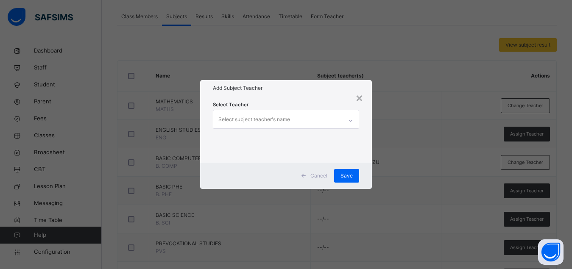
click at [301, 117] on div "Select subject teacher's name" at bounding box center [277, 119] width 129 height 18
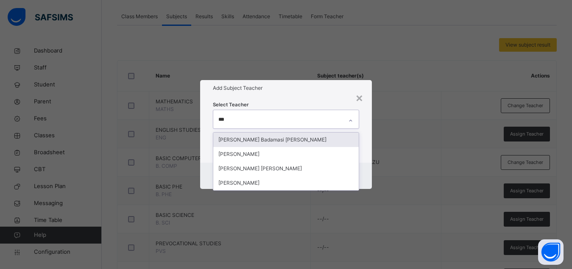
type input "****"
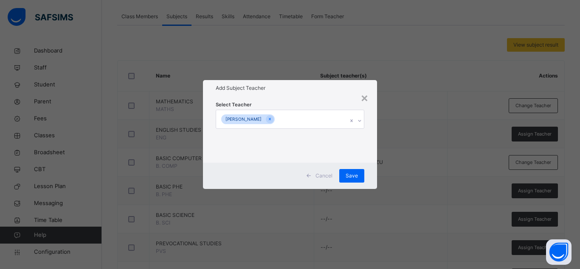
click at [370, 145] on div "Select Teacher [PERSON_NAME]" at bounding box center [290, 129] width 174 height 66
click at [351, 176] on span "Save" at bounding box center [351, 176] width 12 height 8
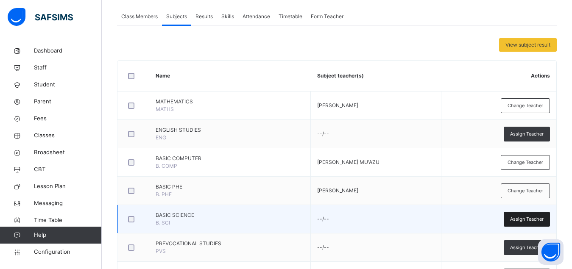
click at [527, 219] on span "Assign Teacher" at bounding box center [527, 219] width 34 height 7
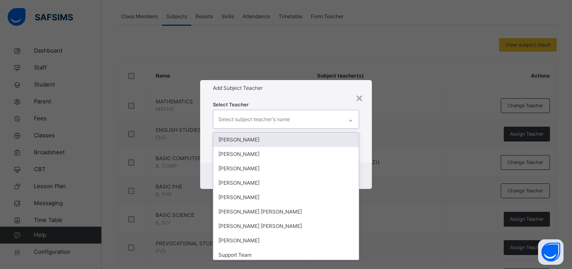
click at [288, 118] on div "Select subject teacher's name" at bounding box center [255, 120] width 72 height 16
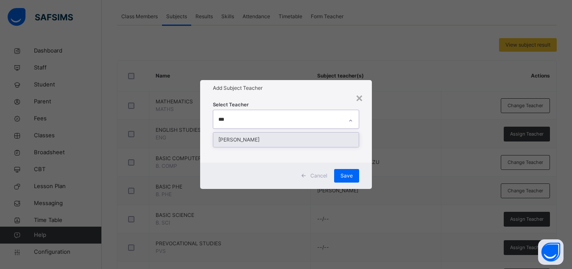
type input "****"
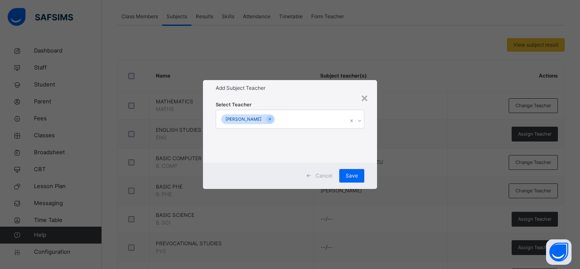
click at [374, 137] on div "Select Teacher [PERSON_NAME]" at bounding box center [290, 129] width 174 height 66
click at [355, 173] on span "Save" at bounding box center [351, 176] width 12 height 8
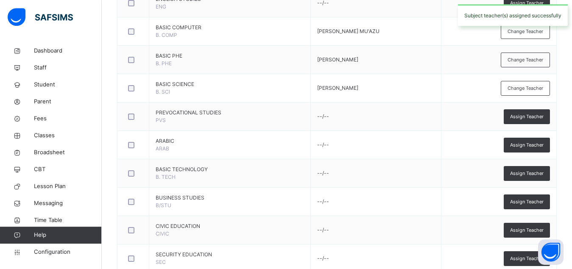
scroll to position [325, 0]
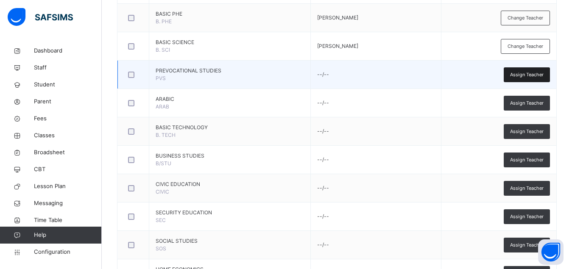
click at [530, 77] on span "Assign Teacher" at bounding box center [527, 74] width 34 height 7
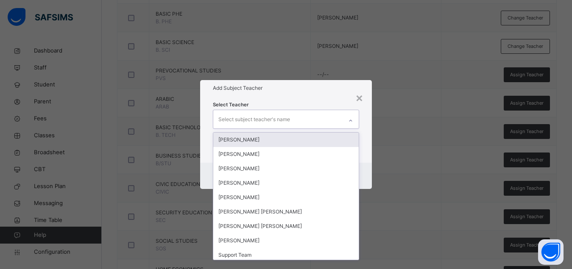
click at [322, 119] on div "Select subject teacher's name" at bounding box center [277, 119] width 129 height 18
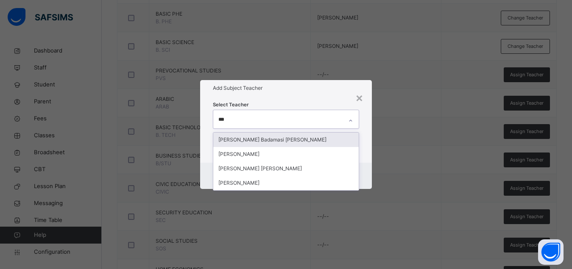
type input "****"
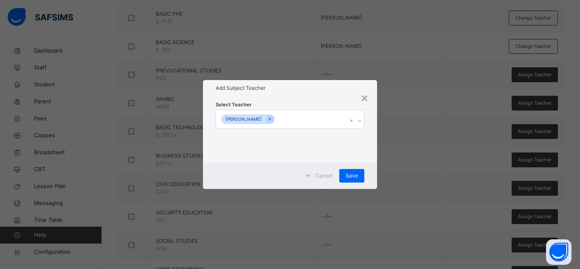
click at [369, 126] on div "Select Teacher [PERSON_NAME]" at bounding box center [290, 129] width 174 height 66
click at [353, 178] on span "Save" at bounding box center [351, 176] width 12 height 8
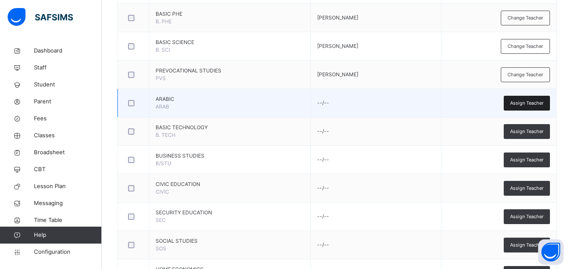
click at [523, 104] on span "Assign Teacher" at bounding box center [527, 103] width 34 height 7
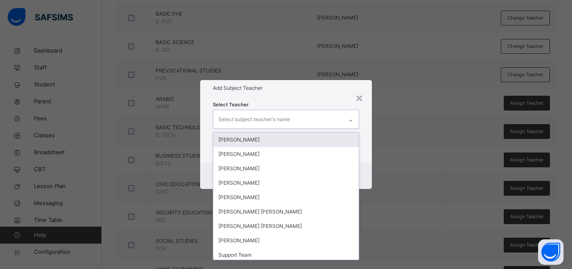
click at [324, 122] on div "Select subject teacher's name" at bounding box center [277, 119] width 129 height 18
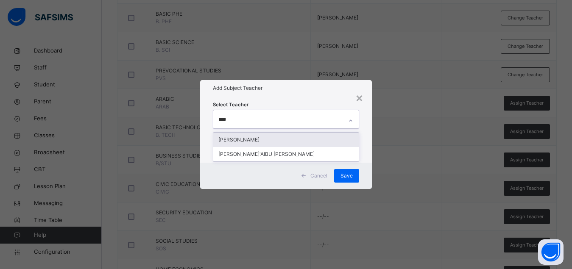
type input "*****"
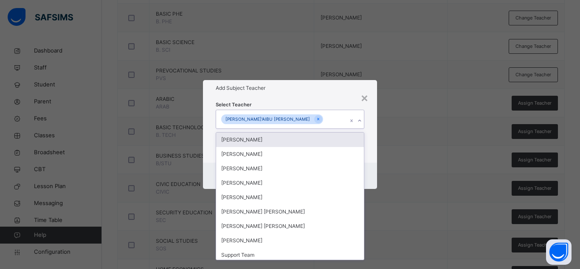
click at [369, 123] on div "Select Teacher option [PERSON_NAME]'AIBU [PERSON_NAME], selected. option [PERSO…" at bounding box center [290, 129] width 174 height 66
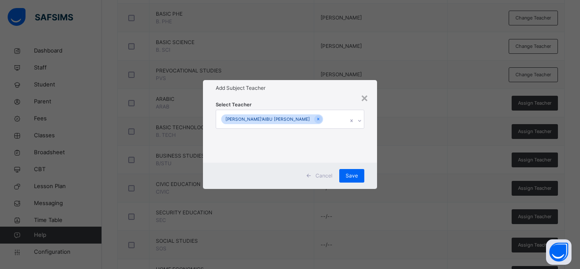
click at [370, 165] on div "Cancel Save" at bounding box center [290, 176] width 174 height 26
click at [356, 172] on span "Save" at bounding box center [351, 176] width 12 height 8
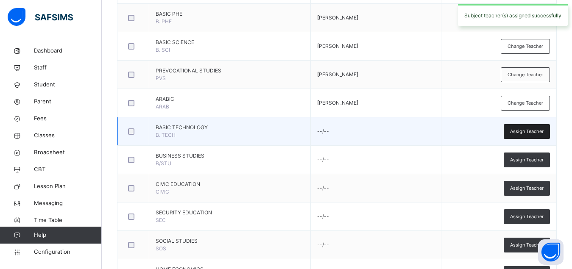
click at [537, 133] on span "Assign Teacher" at bounding box center [527, 131] width 34 height 7
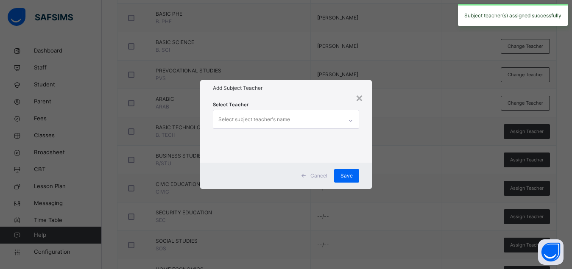
click at [283, 118] on div "Select subject teacher's name" at bounding box center [255, 120] width 72 height 16
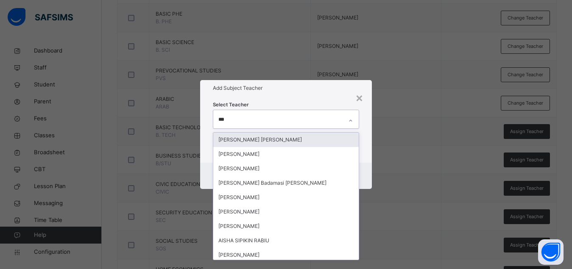
type input "****"
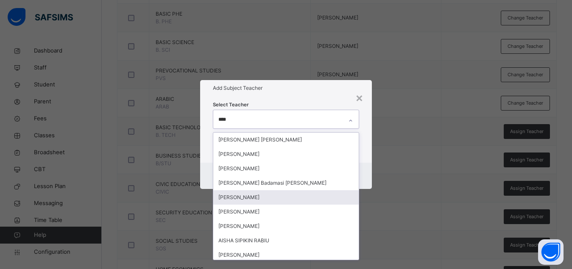
click at [261, 196] on div "[PERSON_NAME]" at bounding box center [286, 198] width 146 height 14
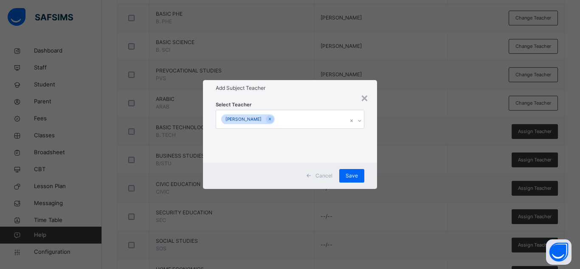
click at [370, 176] on div "Cancel Save" at bounding box center [290, 176] width 174 height 26
click at [356, 174] on span "Save" at bounding box center [351, 176] width 12 height 8
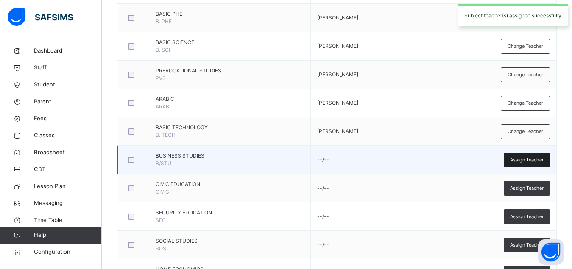
click at [527, 158] on span "Assign Teacher" at bounding box center [527, 160] width 34 height 7
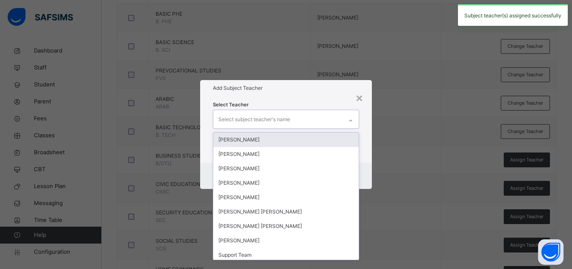
click at [304, 121] on div "Select subject teacher's name" at bounding box center [277, 119] width 129 height 18
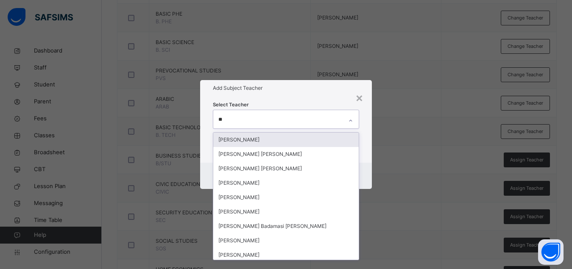
type input "***"
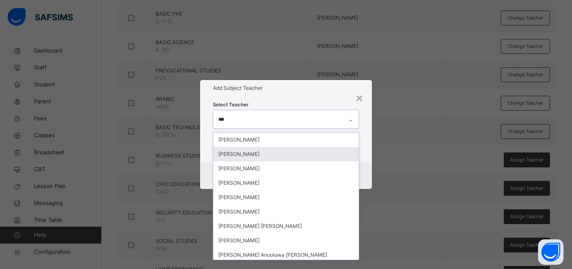
click at [244, 154] on div "[PERSON_NAME]" at bounding box center [286, 154] width 146 height 14
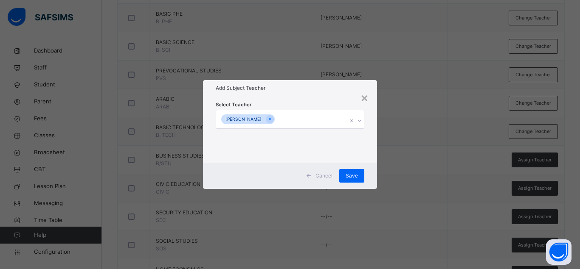
click at [366, 152] on div "Select Teacher [PERSON_NAME]" at bounding box center [290, 129] width 174 height 66
click at [351, 172] on span "Save" at bounding box center [351, 176] width 12 height 8
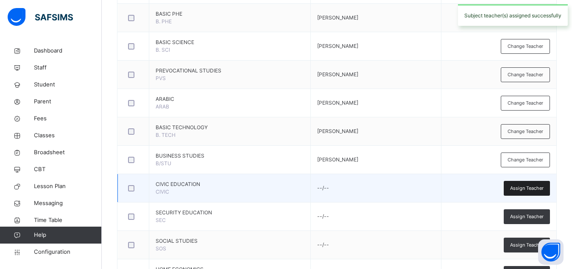
click at [527, 189] on span "Assign Teacher" at bounding box center [527, 188] width 34 height 7
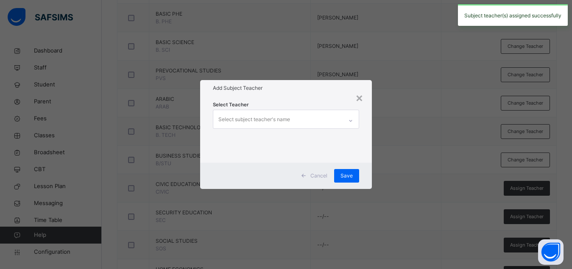
click at [320, 117] on div "Select subject teacher's name" at bounding box center [277, 119] width 129 height 18
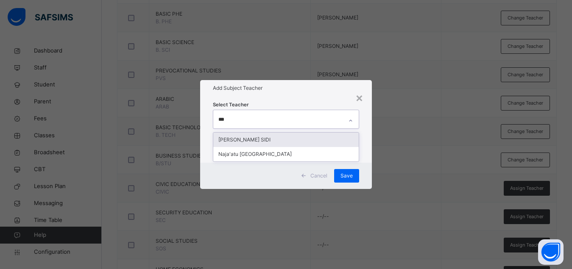
type input "****"
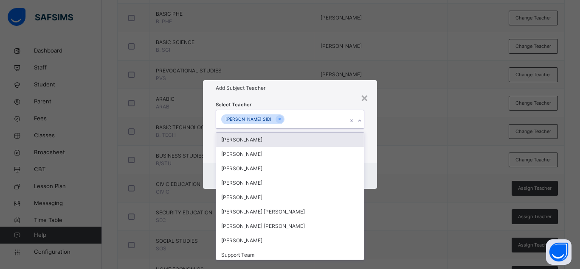
click at [372, 147] on div "Select Teacher option [PERSON_NAME] SIDI, [GEOGRAPHIC_DATA]. option [PERSON_NAM…" at bounding box center [290, 129] width 174 height 66
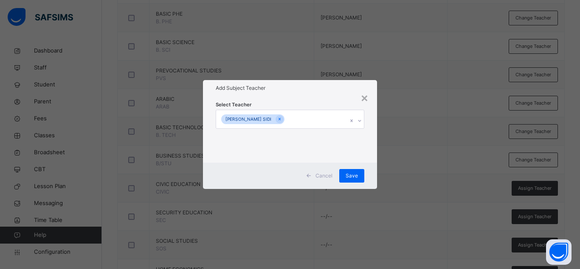
click at [376, 166] on div "Cancel Save" at bounding box center [290, 176] width 174 height 26
click at [357, 177] on span "Save" at bounding box center [351, 176] width 12 height 8
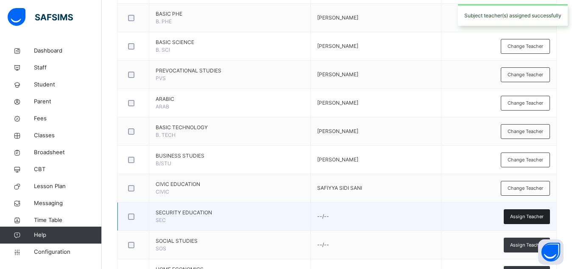
click at [521, 219] on span "Assign Teacher" at bounding box center [527, 216] width 34 height 7
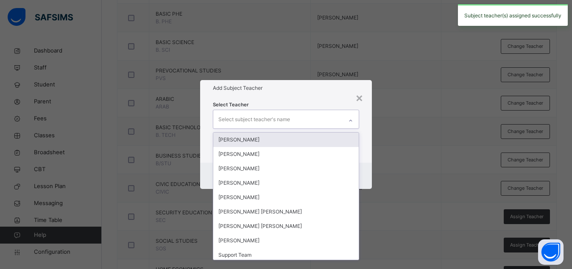
click at [281, 121] on div "Select subject teacher's name" at bounding box center [255, 120] width 72 height 16
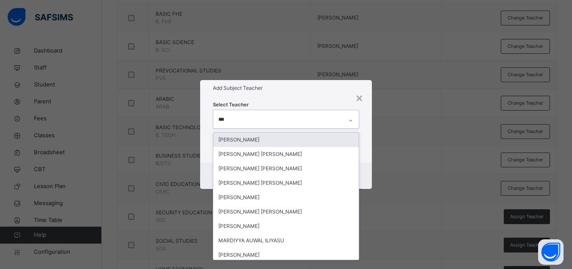
type input "****"
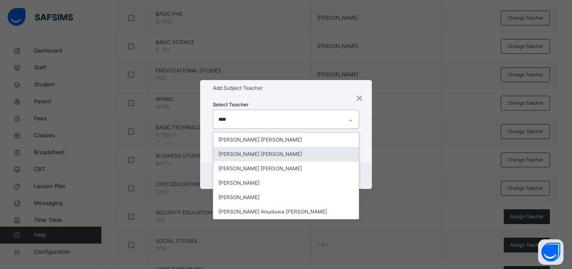
click at [256, 154] on div "[PERSON_NAME] [PERSON_NAME]" at bounding box center [286, 154] width 146 height 14
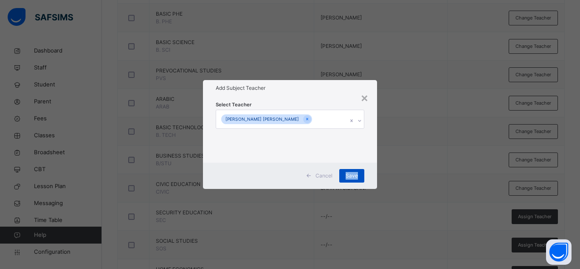
drag, startPoint x: 370, startPoint y: 172, endPoint x: 343, endPoint y: 180, distance: 27.9
click at [343, 180] on div "Cancel Save" at bounding box center [290, 176] width 174 height 26
click at [352, 174] on span "Save" at bounding box center [351, 176] width 12 height 8
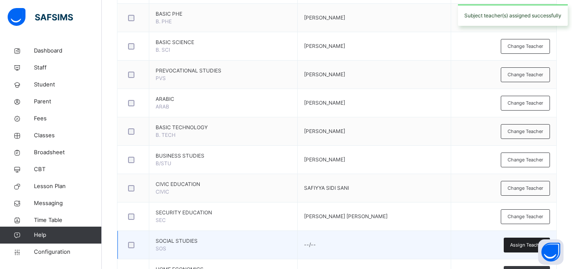
click at [519, 246] on span "Assign Teacher" at bounding box center [527, 245] width 34 height 7
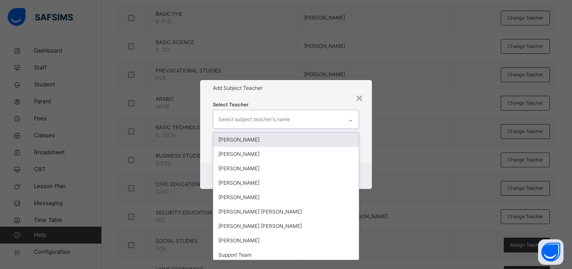
click at [319, 127] on div "Select subject teacher's name" at bounding box center [277, 119] width 129 height 18
type input "****"
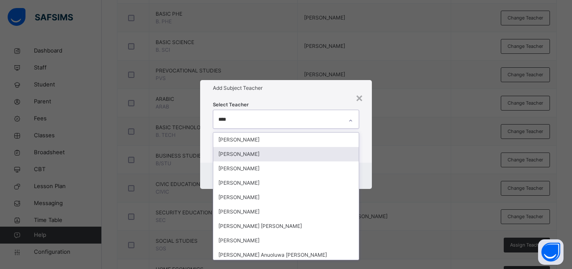
click at [262, 155] on div "[PERSON_NAME]" at bounding box center [286, 154] width 146 height 14
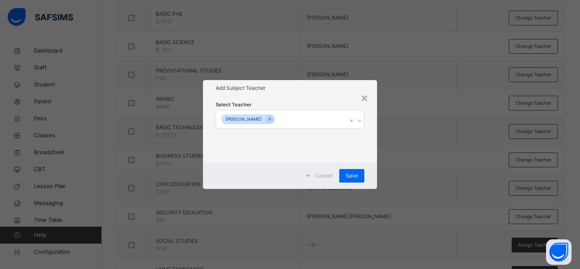
click at [370, 164] on div "Cancel Save" at bounding box center [290, 176] width 174 height 26
click at [355, 174] on span "Save" at bounding box center [351, 176] width 12 height 8
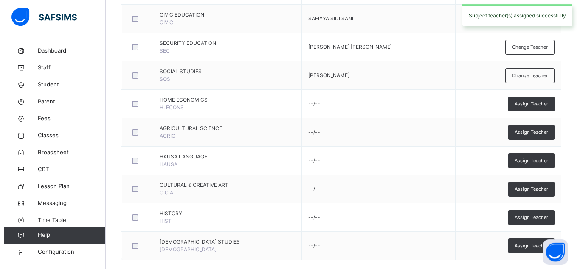
scroll to position [507, 0]
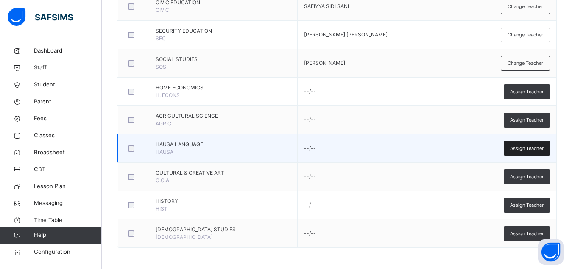
click at [524, 149] on span "Assign Teacher" at bounding box center [527, 148] width 34 height 7
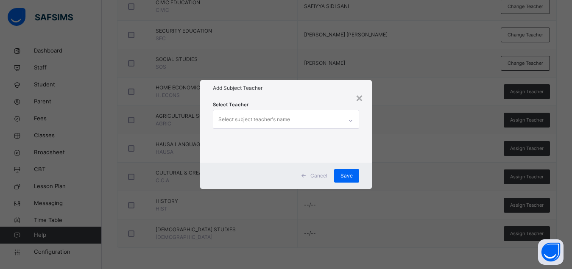
click at [297, 118] on div "Select subject teacher's name" at bounding box center [277, 119] width 129 height 18
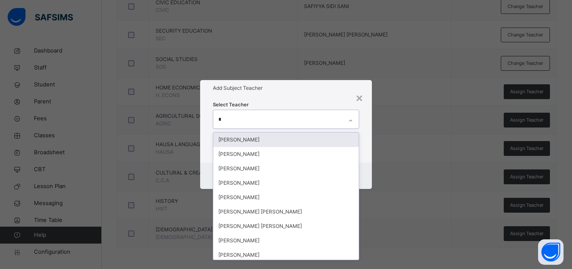
type input "****"
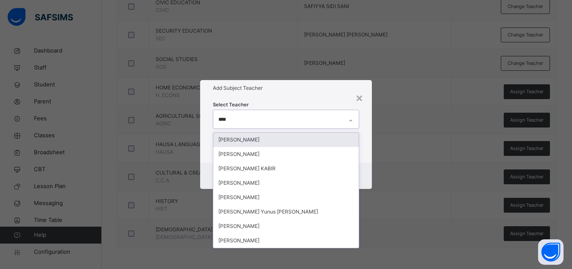
click at [308, 138] on div "[PERSON_NAME]" at bounding box center [286, 140] width 146 height 14
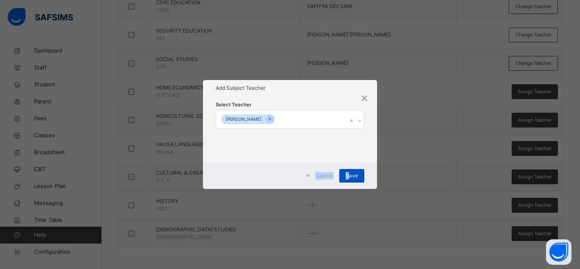
drag, startPoint x: 367, startPoint y: 143, endPoint x: 349, endPoint y: 175, distance: 36.5
click at [349, 175] on div "× Add Subject Teacher Select Teacher [PERSON_NAME] Cancel Save" at bounding box center [290, 134] width 174 height 109
click at [349, 175] on span "Save" at bounding box center [351, 176] width 12 height 8
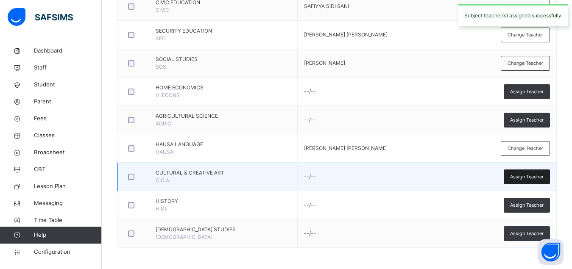
click at [533, 177] on span "Assign Teacher" at bounding box center [527, 177] width 34 height 7
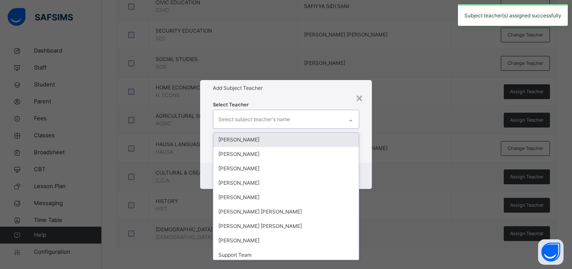
click at [329, 118] on div "Select subject teacher's name" at bounding box center [277, 119] width 129 height 18
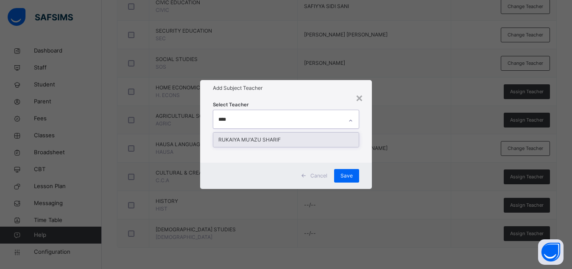
type input "*****"
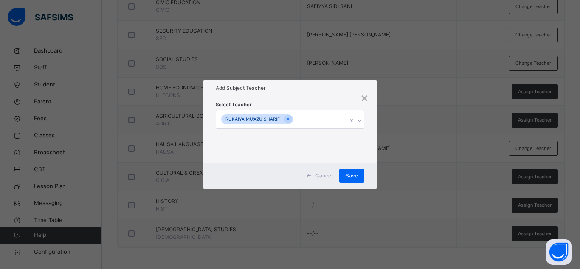
click at [371, 137] on div "Select Teacher [PERSON_NAME]" at bounding box center [290, 129] width 174 height 66
click at [347, 174] on span "Save" at bounding box center [351, 176] width 12 height 8
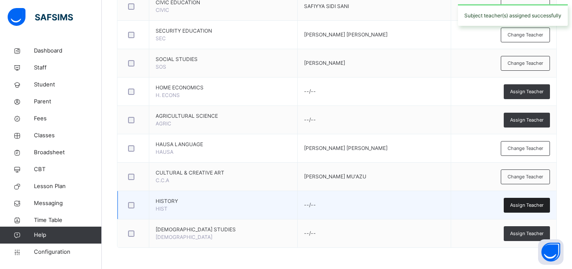
click at [528, 205] on span "Assign Teacher" at bounding box center [527, 205] width 34 height 7
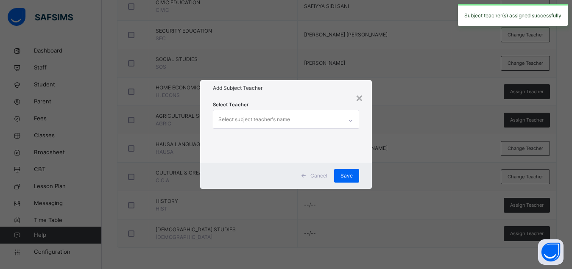
click at [287, 119] on div "Select subject teacher's name" at bounding box center [255, 120] width 72 height 16
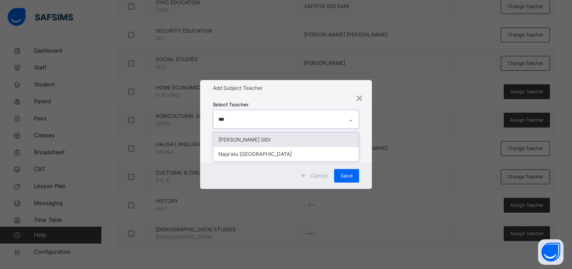
type input "****"
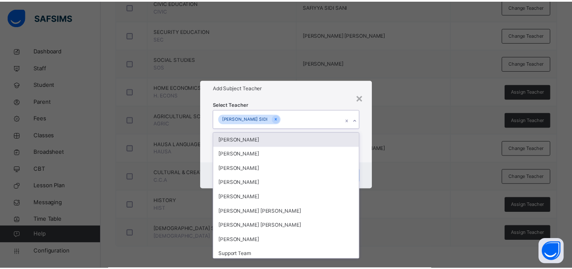
scroll to position [115, 0]
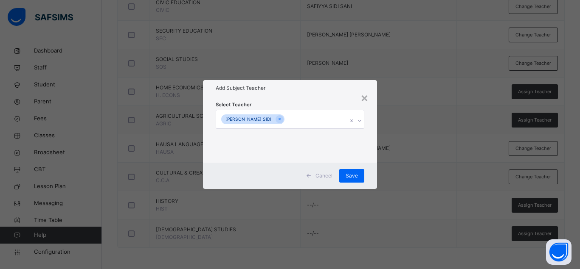
click at [369, 153] on div "Select Teacher [PERSON_NAME] SIDI" at bounding box center [290, 129] width 174 height 66
click at [352, 175] on span "Save" at bounding box center [351, 176] width 12 height 8
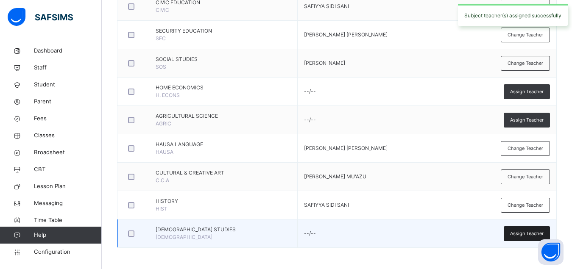
click at [530, 235] on span "Assign Teacher" at bounding box center [527, 233] width 34 height 7
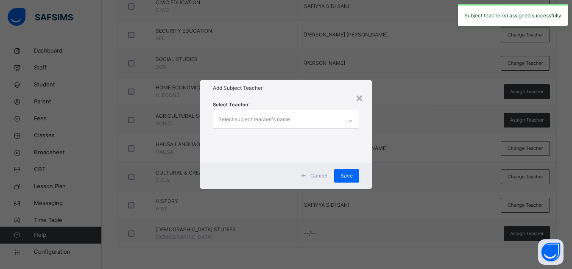
click at [321, 120] on div "Select subject teacher's name" at bounding box center [277, 119] width 129 height 18
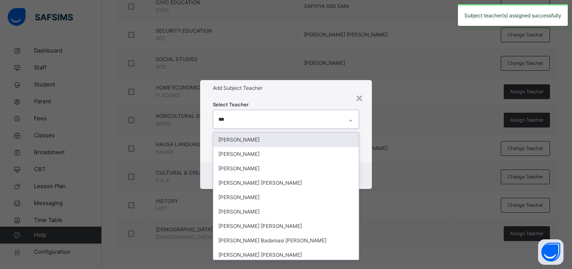
type input "****"
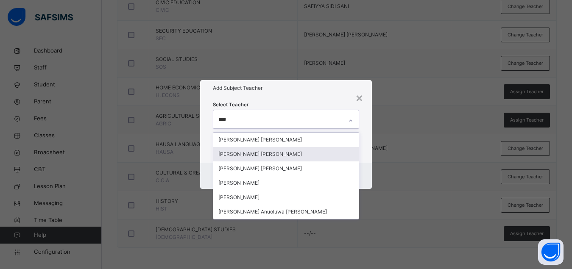
click at [275, 158] on div "[PERSON_NAME] [PERSON_NAME]" at bounding box center [286, 154] width 146 height 14
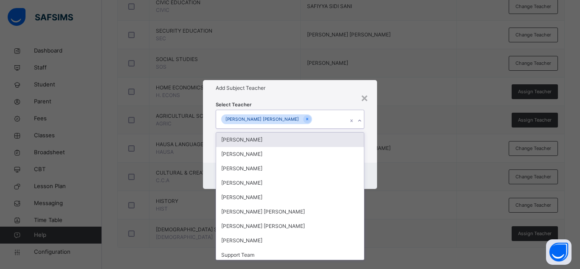
click at [367, 148] on div "Select Teacher option [PERSON_NAME] [PERSON_NAME] , selected. option [PERSON_NA…" at bounding box center [290, 129] width 174 height 66
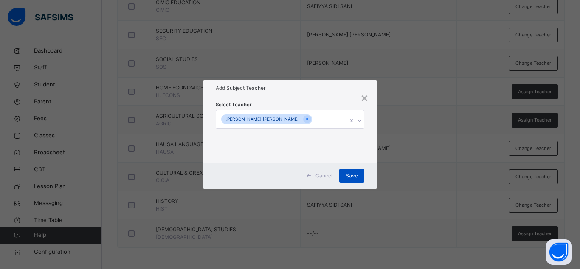
click at [352, 176] on span "Save" at bounding box center [351, 176] width 12 height 8
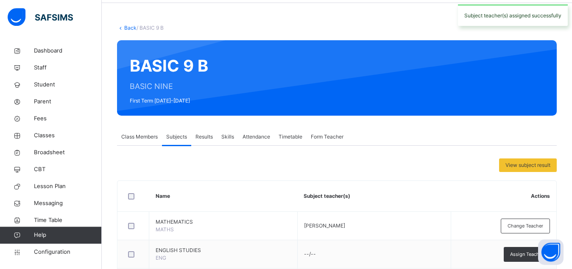
scroll to position [0, 0]
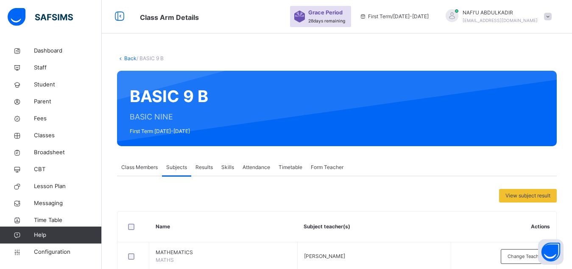
click at [145, 167] on span "Class Members" at bounding box center [139, 168] width 36 height 8
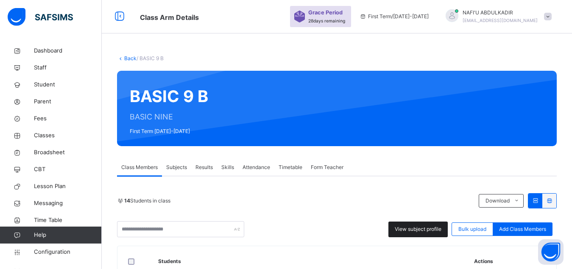
click at [417, 233] on span "View subject profile" at bounding box center [418, 230] width 47 height 8
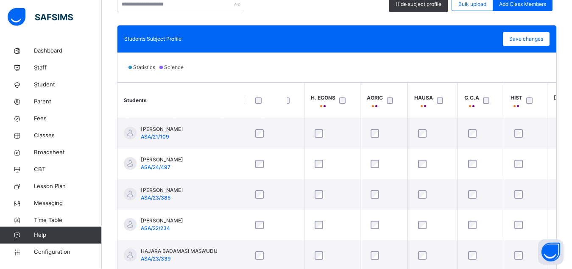
scroll to position [0, 580]
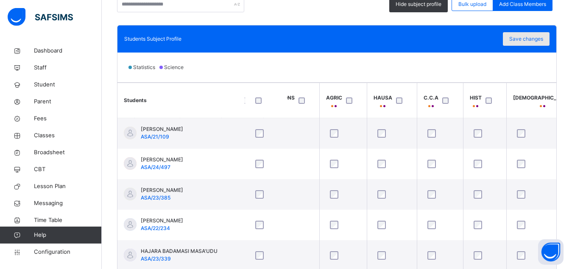
click at [536, 43] on div "Save changes" at bounding box center [526, 39] width 47 height 14
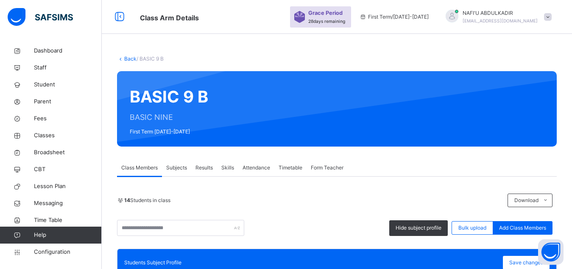
click at [129, 58] on link "Back" at bounding box center [130, 59] width 12 height 6
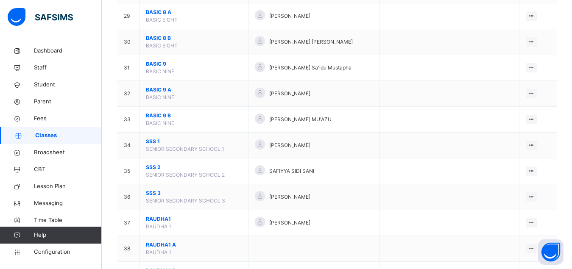
scroll to position [844, 0]
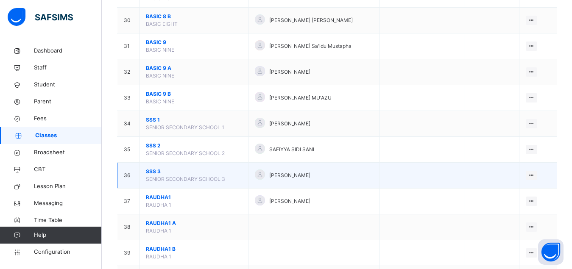
click at [153, 176] on span "SSS 3" at bounding box center [194, 172] width 96 height 8
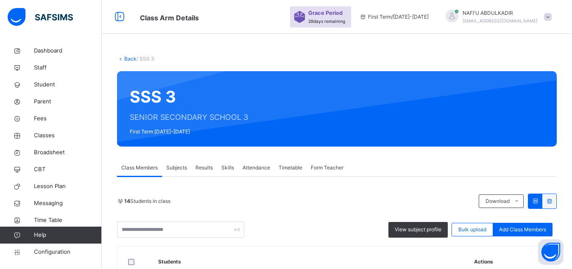
click at [182, 167] on span "Subjects" at bounding box center [176, 168] width 21 height 8
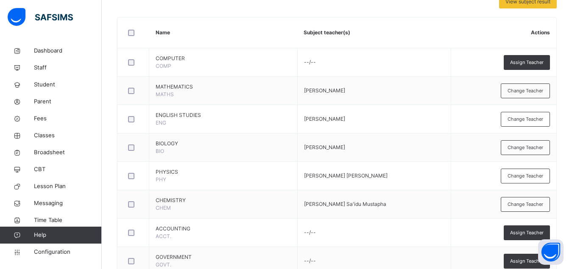
scroll to position [216, 0]
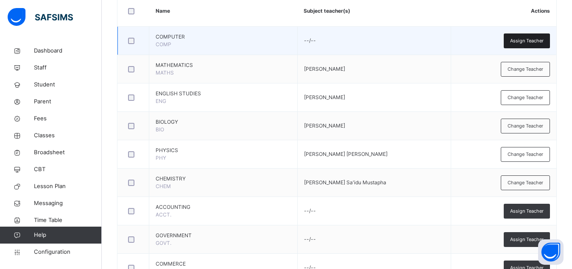
click at [526, 41] on span "Assign Teacher" at bounding box center [527, 40] width 34 height 7
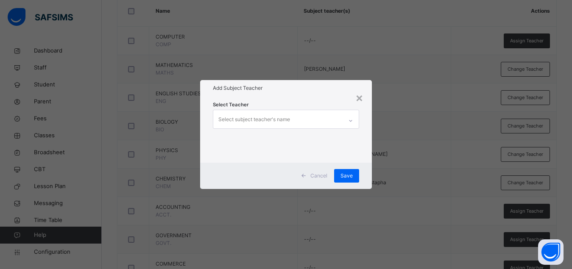
click at [300, 122] on div "Select subject teacher's name" at bounding box center [277, 119] width 129 height 18
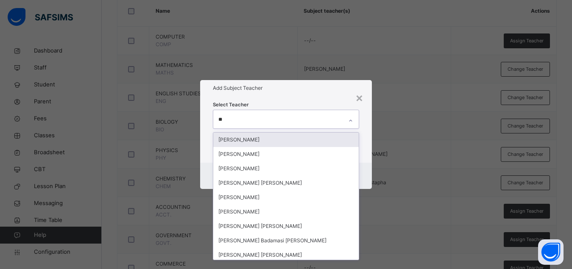
type input "***"
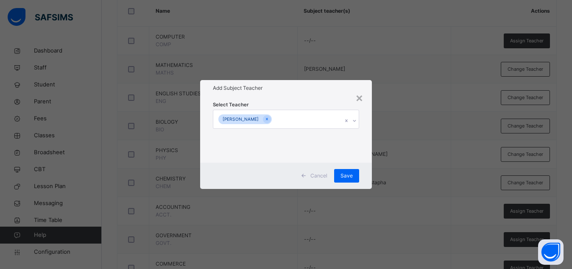
click at [367, 130] on div "Select Teacher [PERSON_NAME]" at bounding box center [286, 129] width 172 height 66
click at [350, 177] on span "Save" at bounding box center [347, 176] width 12 height 8
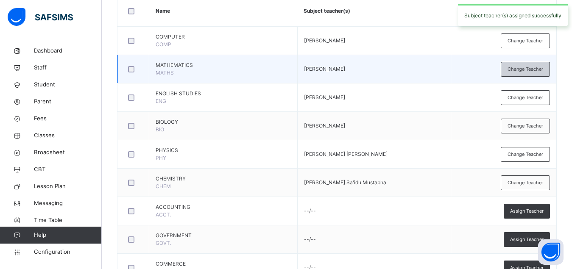
click at [534, 67] on span "Change Teacher" at bounding box center [526, 69] width 36 height 7
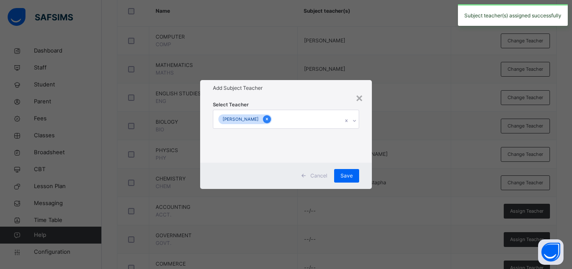
click at [267, 120] on icon at bounding box center [267, 119] width 5 height 6
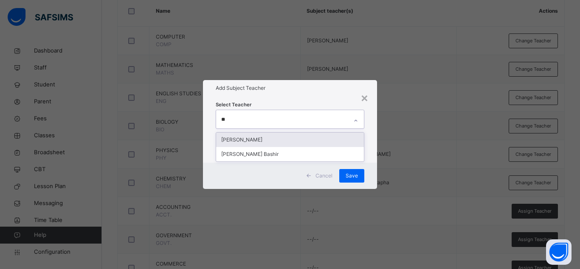
type input "***"
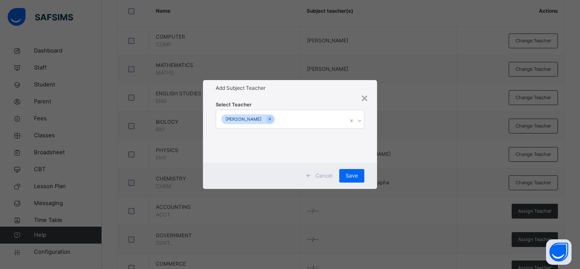
click at [370, 133] on div "Select Teacher [PERSON_NAME]" at bounding box center [290, 129] width 174 height 66
click at [351, 176] on span "Save" at bounding box center [351, 176] width 12 height 8
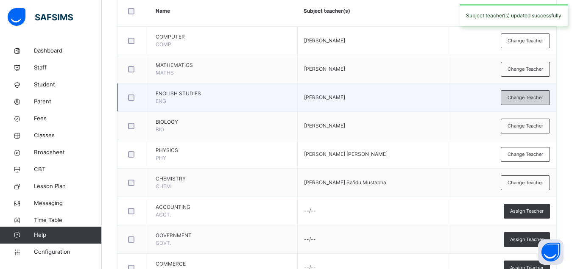
click at [532, 96] on span "Change Teacher" at bounding box center [526, 97] width 36 height 7
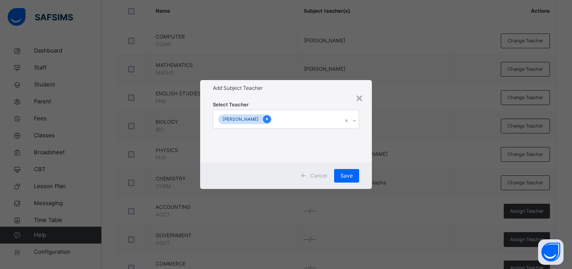
click at [269, 121] on icon at bounding box center [267, 119] width 5 height 6
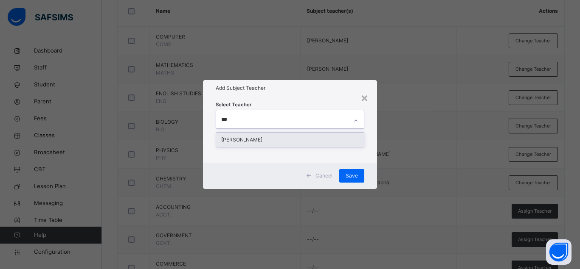
type input "****"
click at [267, 142] on div "[PERSON_NAME]" at bounding box center [290, 140] width 148 height 14
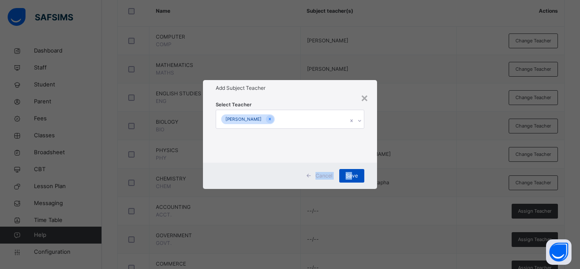
drag, startPoint x: 368, startPoint y: 161, endPoint x: 351, endPoint y: 174, distance: 21.7
click at [351, 174] on div "× Add Subject Teacher Select Teacher [PERSON_NAME] Cancel Save" at bounding box center [290, 134] width 174 height 109
click at [351, 174] on span "Save" at bounding box center [351, 176] width 12 height 8
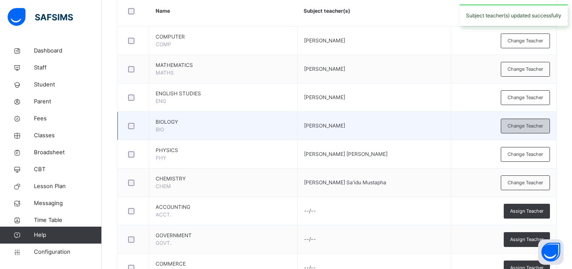
click at [535, 124] on span "Change Teacher" at bounding box center [526, 126] width 36 height 7
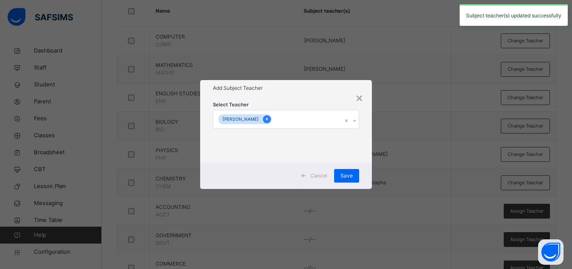
click at [268, 119] on icon at bounding box center [267, 119] width 2 height 3
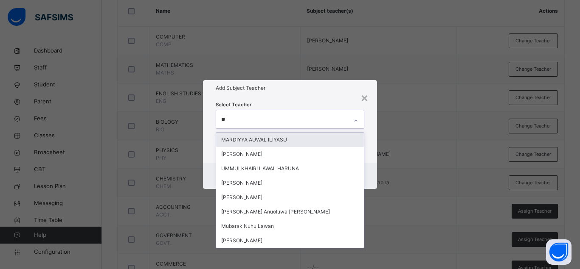
type input "***"
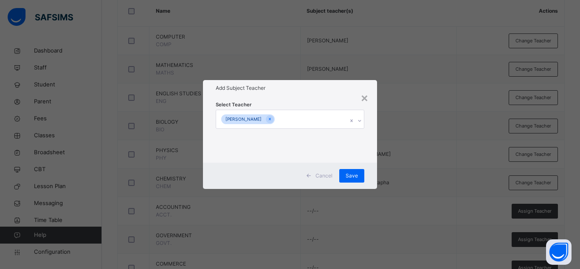
click at [371, 129] on div "Select Teacher [PERSON_NAME]" at bounding box center [290, 129] width 174 height 66
click at [353, 179] on span "Save" at bounding box center [351, 176] width 12 height 8
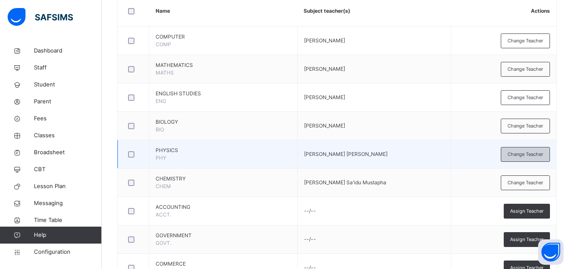
click at [527, 153] on span "Change Teacher" at bounding box center [526, 154] width 36 height 7
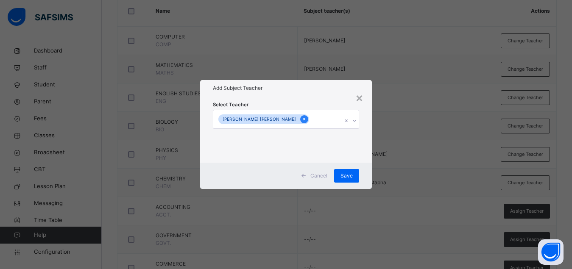
click at [302, 118] on icon at bounding box center [304, 119] width 5 height 6
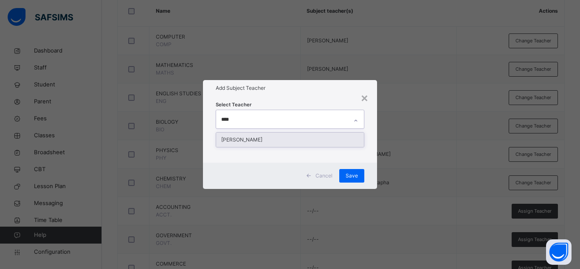
type input "*****"
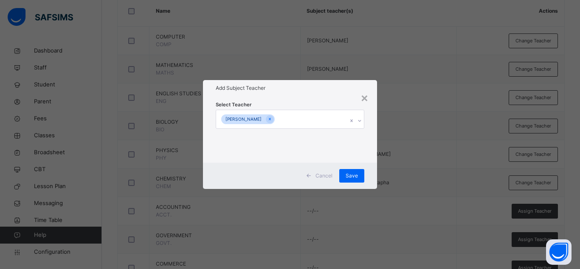
click at [367, 138] on div "Select Teacher [PERSON_NAME]" at bounding box center [290, 129] width 174 height 66
click at [350, 176] on span "Save" at bounding box center [351, 176] width 12 height 8
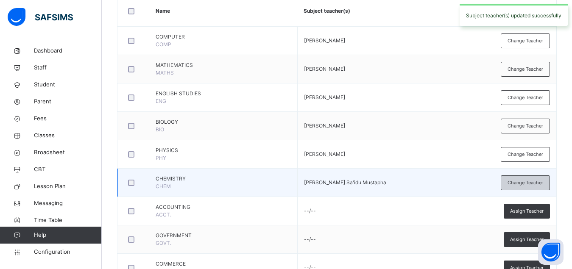
click at [523, 183] on span "Change Teacher" at bounding box center [526, 182] width 36 height 7
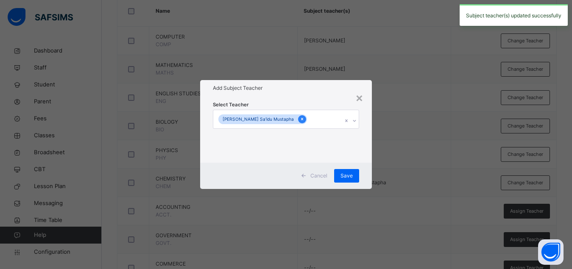
click at [301, 119] on icon at bounding box center [302, 119] width 2 height 3
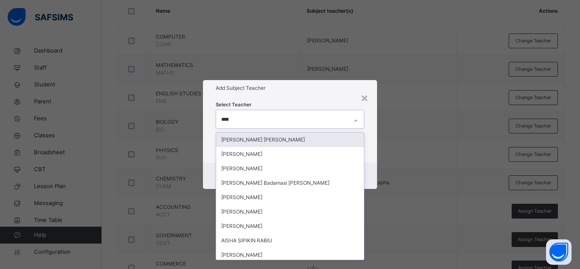
type input "*****"
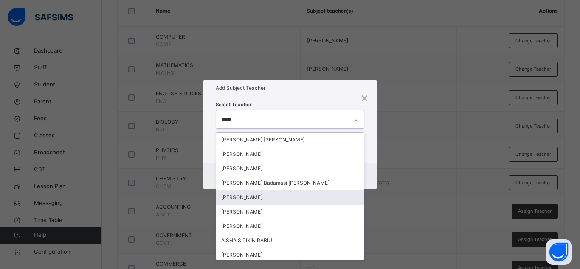
click at [269, 204] on div "[PERSON_NAME]" at bounding box center [290, 198] width 148 height 14
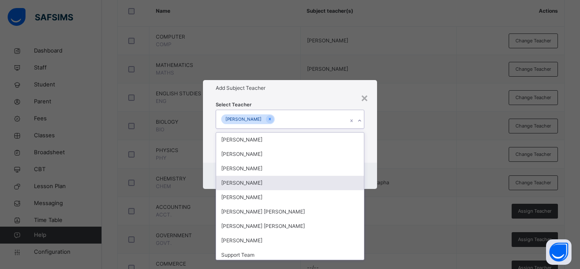
click at [369, 187] on div "Cancel Save" at bounding box center [290, 176] width 174 height 26
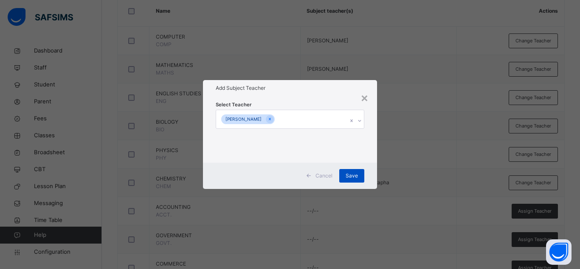
click at [353, 177] on span "Save" at bounding box center [351, 176] width 12 height 8
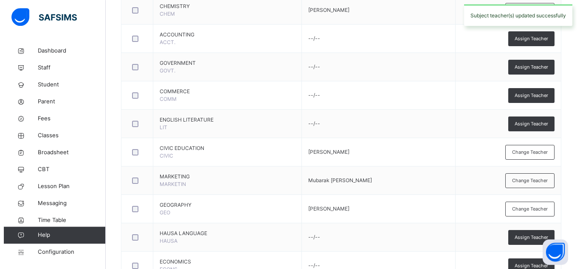
scroll to position [390, 0]
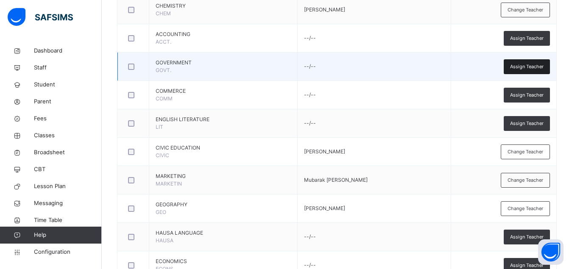
click at [528, 67] on span "Assign Teacher" at bounding box center [527, 66] width 34 height 7
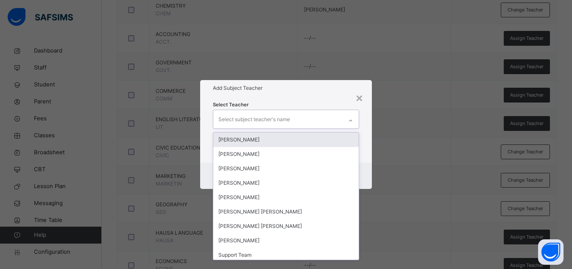
click at [291, 123] on div "Select subject teacher's name" at bounding box center [277, 119] width 129 height 18
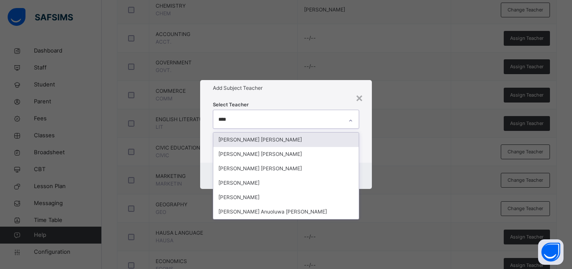
type input "*****"
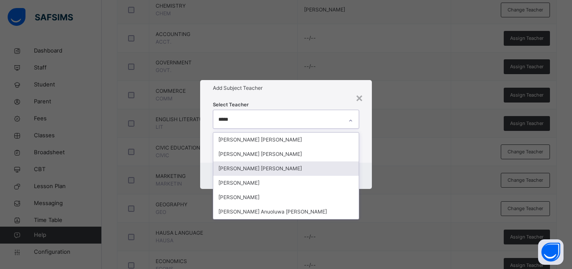
click at [261, 165] on div "[PERSON_NAME] [PERSON_NAME]" at bounding box center [286, 169] width 146 height 14
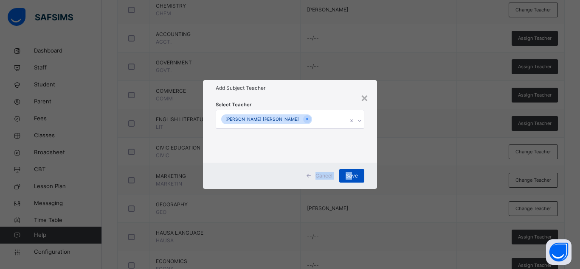
drag, startPoint x: 373, startPoint y: 143, endPoint x: 351, endPoint y: 176, distance: 39.4
click at [351, 176] on div "× Add Subject Teacher Select Teacher [PERSON_NAME] [PERSON_NAME] Cancel Save" at bounding box center [290, 134] width 174 height 109
click at [351, 176] on span "Save" at bounding box center [351, 176] width 12 height 8
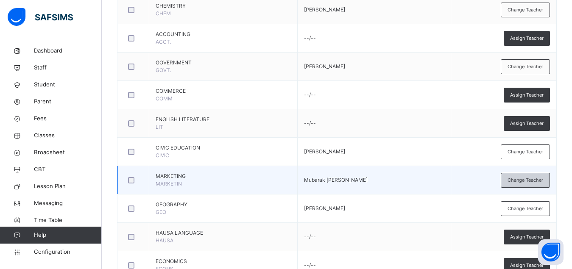
click at [525, 182] on span "Change Teacher" at bounding box center [526, 180] width 36 height 7
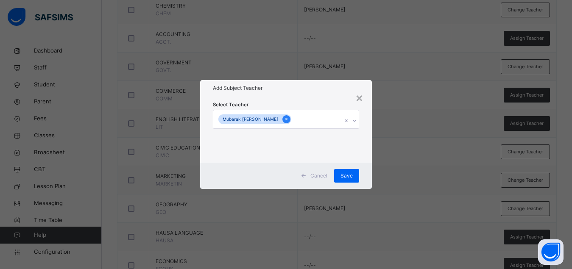
click at [283, 120] on div at bounding box center [287, 119] width 8 height 8
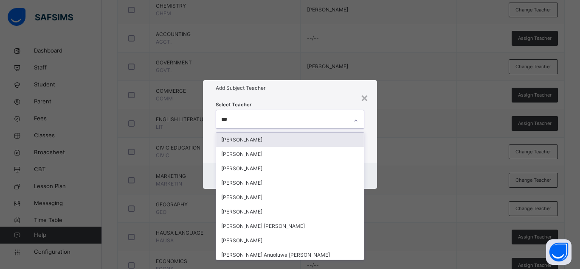
type input "****"
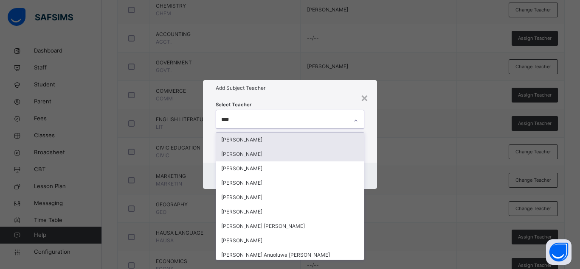
click at [264, 154] on div "[PERSON_NAME]" at bounding box center [290, 154] width 148 height 14
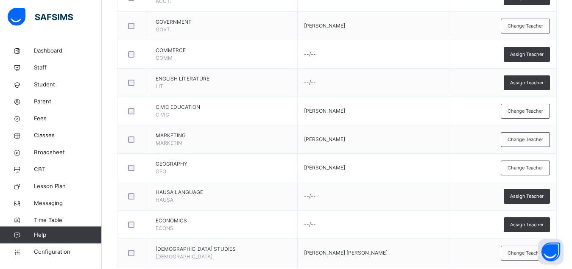
scroll to position [450, 0]
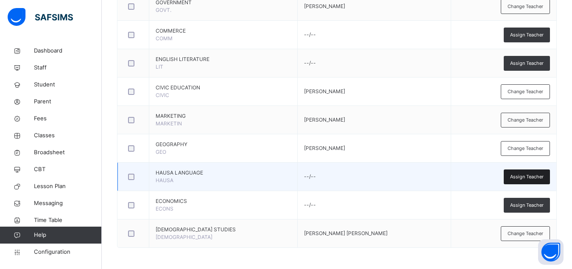
click at [532, 176] on span "Assign Teacher" at bounding box center [527, 177] width 34 height 7
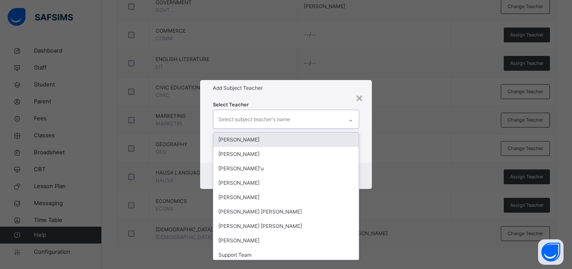
click at [307, 119] on div "Select subject teacher's name" at bounding box center [277, 119] width 129 height 18
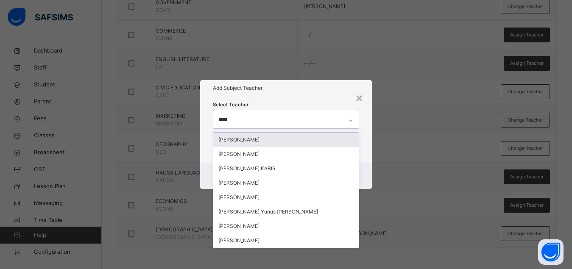
type input "******"
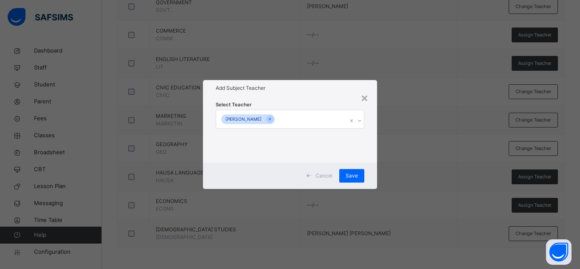
click at [370, 112] on div "Select Teacher [PERSON_NAME]" at bounding box center [290, 129] width 174 height 66
click at [350, 175] on span "Save" at bounding box center [351, 176] width 12 height 8
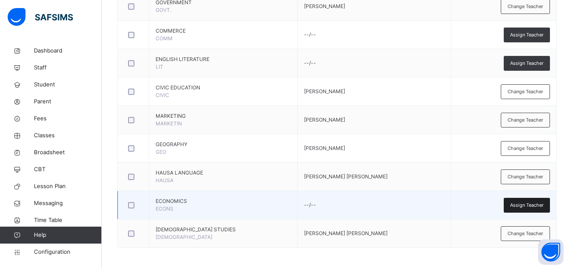
click at [530, 205] on span "Assign Teacher" at bounding box center [527, 205] width 34 height 7
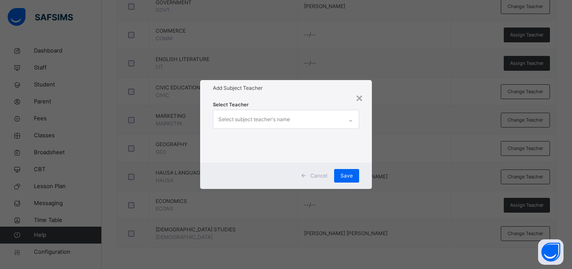
click at [306, 115] on div "Select subject teacher's name" at bounding box center [277, 119] width 129 height 18
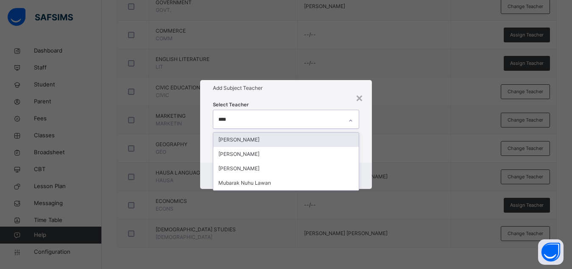
type input "*****"
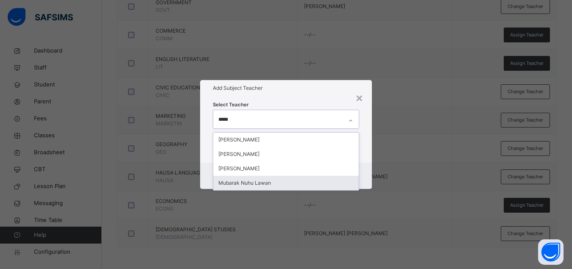
click at [257, 181] on div "Mubarak Nuhu Lawan" at bounding box center [286, 183] width 146 height 14
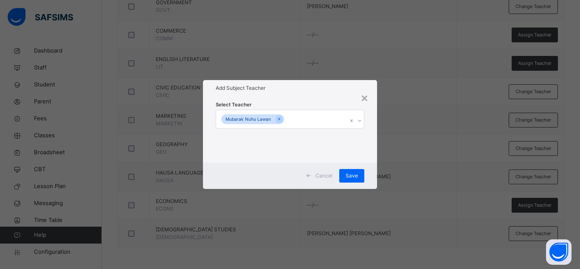
click at [368, 166] on div "Cancel Save" at bounding box center [290, 176] width 174 height 26
click at [350, 177] on span "Save" at bounding box center [351, 176] width 12 height 8
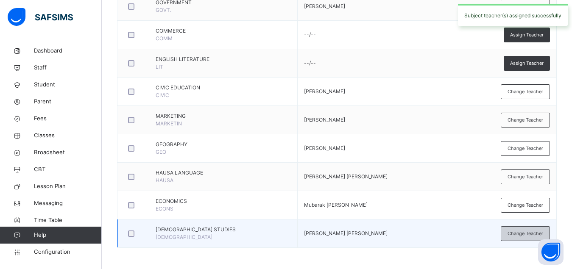
click at [517, 230] on span "Change Teacher" at bounding box center [526, 233] width 36 height 7
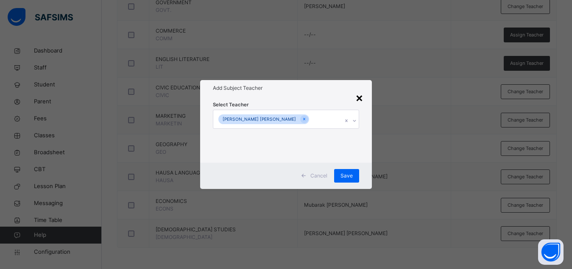
click at [360, 97] on div "×" at bounding box center [360, 98] width 8 height 18
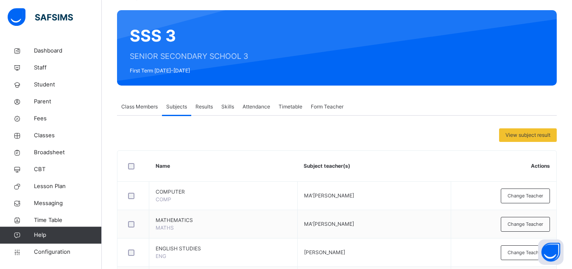
scroll to position [0, 0]
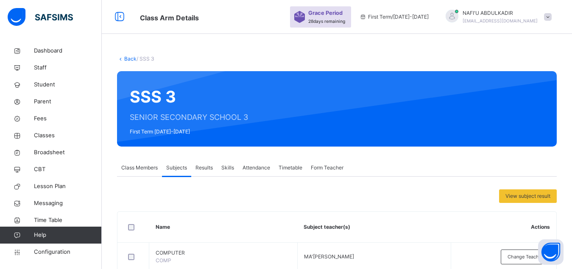
click at [146, 165] on span "Class Members" at bounding box center [139, 168] width 36 height 8
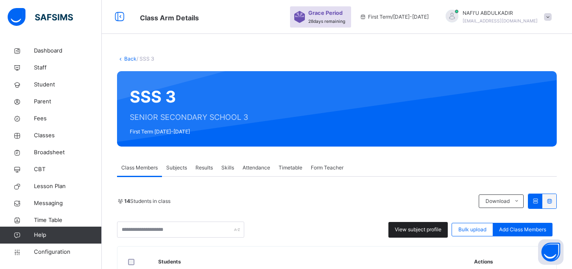
click at [427, 232] on span "View subject profile" at bounding box center [418, 230] width 47 height 8
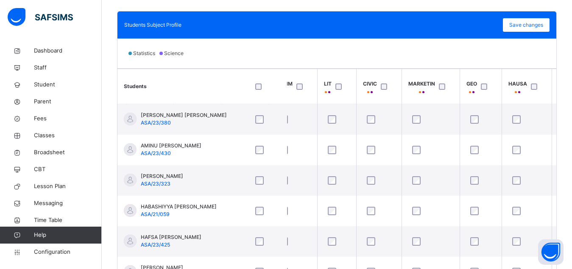
scroll to position [0, 399]
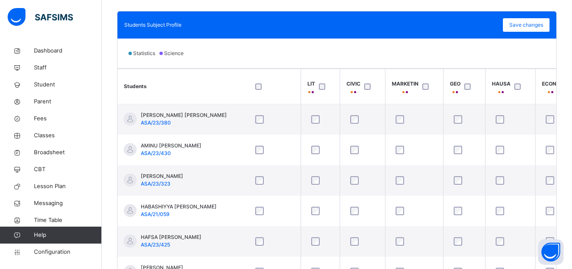
click at [471, 85] on div at bounding box center [470, 87] width 14 height 6
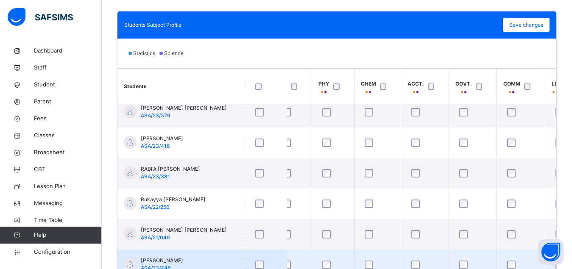
scroll to position [259, 148]
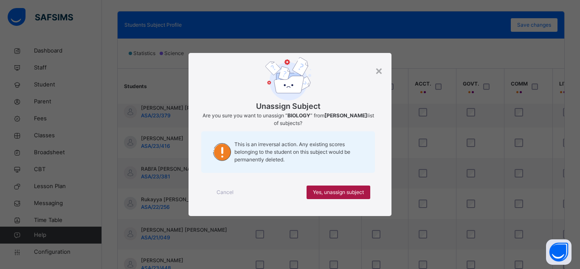
click at [339, 190] on span "Yes, unassign subject" at bounding box center [338, 193] width 51 height 8
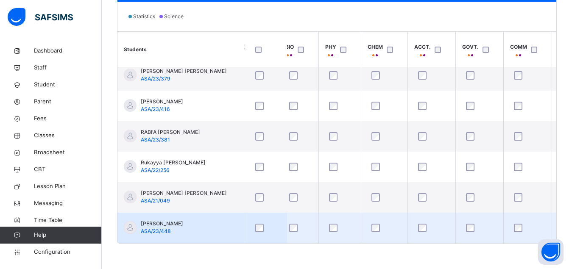
click at [328, 224] on div at bounding box center [340, 228] width 25 height 8
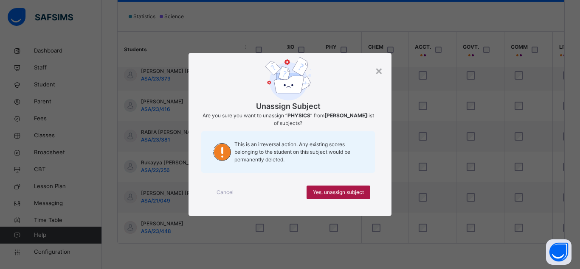
click at [335, 191] on span "Yes, unassign subject" at bounding box center [338, 193] width 51 height 8
click at [345, 190] on span "Yes, unassign subject" at bounding box center [338, 193] width 51 height 8
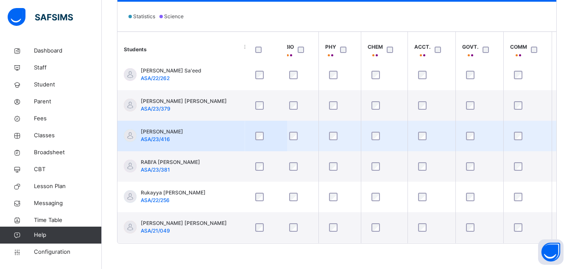
scroll to position [221, 148]
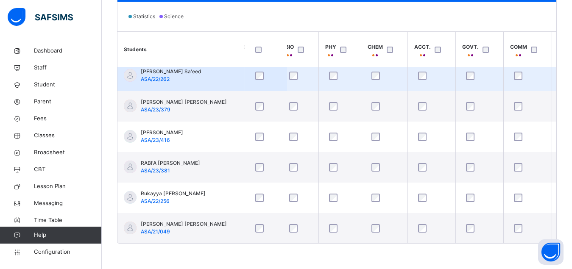
click at [329, 76] on div at bounding box center [340, 76] width 25 height 8
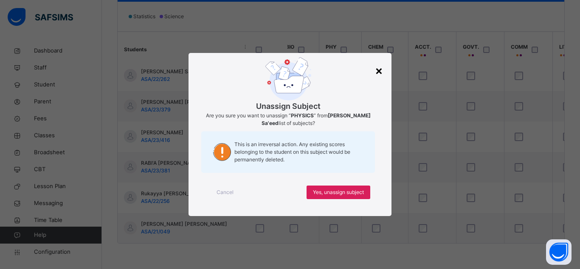
click at [380, 73] on div "×" at bounding box center [379, 71] width 8 height 18
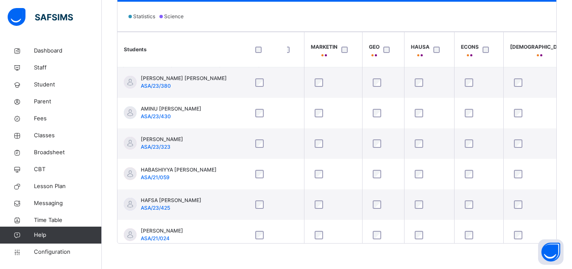
scroll to position [20, 0]
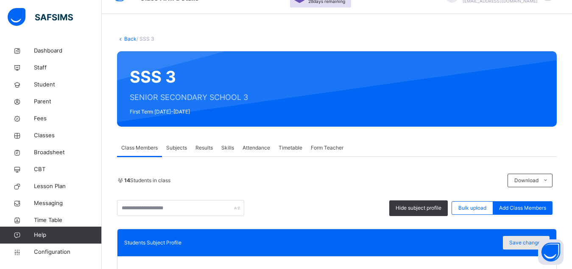
click at [524, 244] on span "Save changes" at bounding box center [527, 243] width 34 height 8
click at [127, 39] on link "Back" at bounding box center [130, 39] width 12 height 6
